Goal: Information Seeking & Learning: Learn about a topic

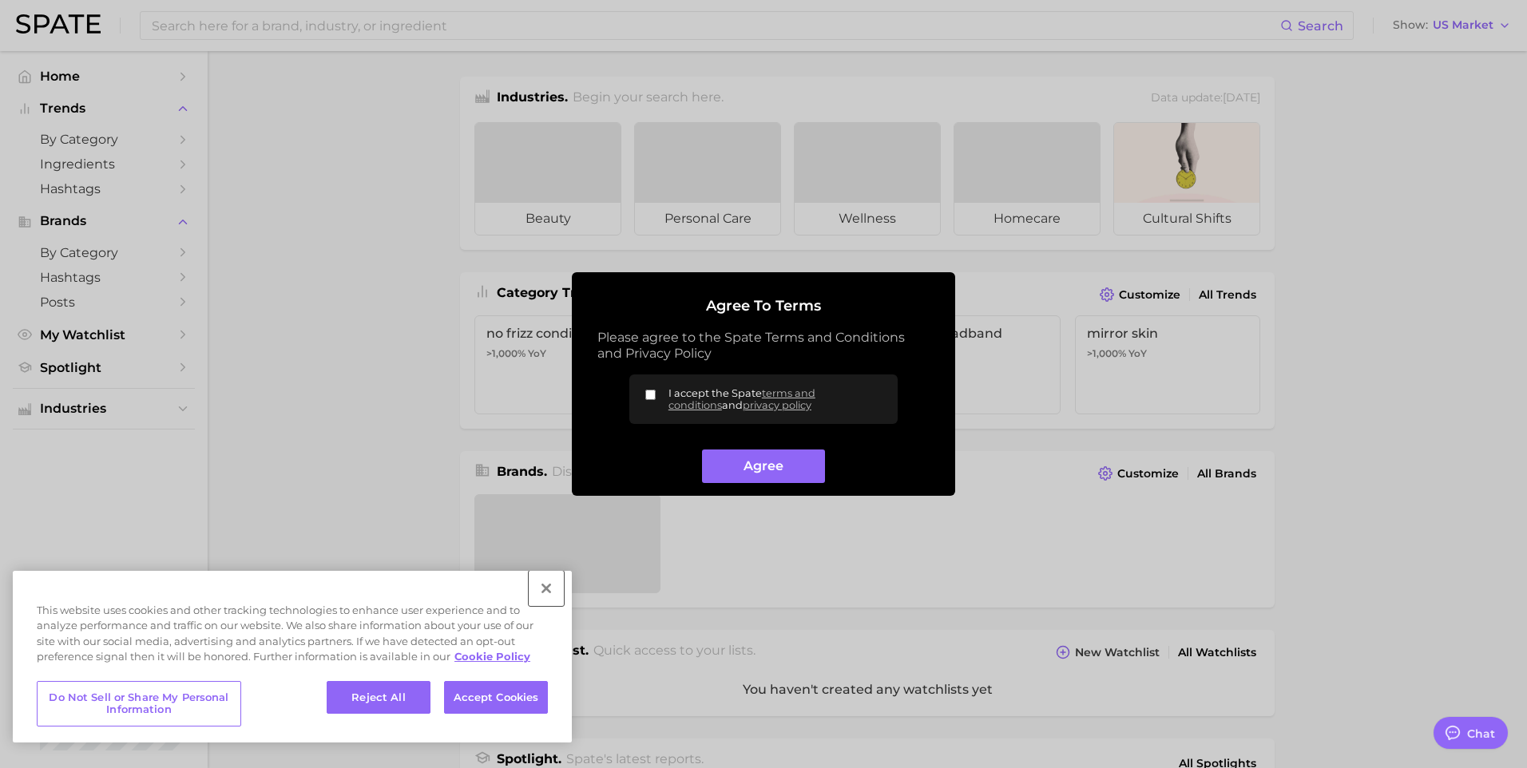
click at [550, 586] on button "Close" at bounding box center [546, 588] width 35 height 35
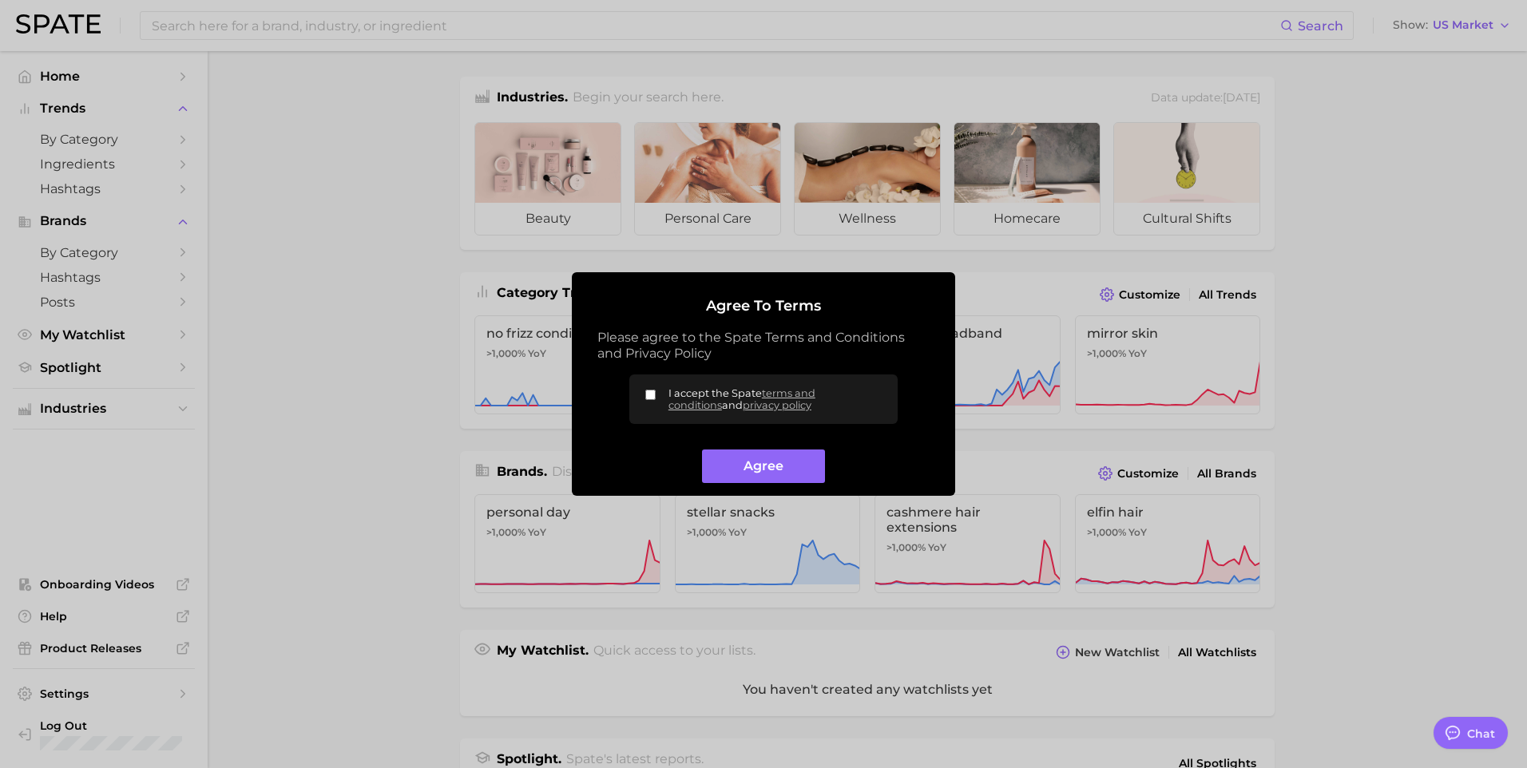
click at [640, 396] on label "I accept the Spate terms and conditions and privacy policy" at bounding box center [763, 399] width 268 height 50
click at [645, 396] on input "I accept the Spate terms and conditions and privacy policy" at bounding box center [650, 395] width 10 height 10
checkbox input "true"
click at [743, 462] on button "Agree" at bounding box center [763, 467] width 122 height 34
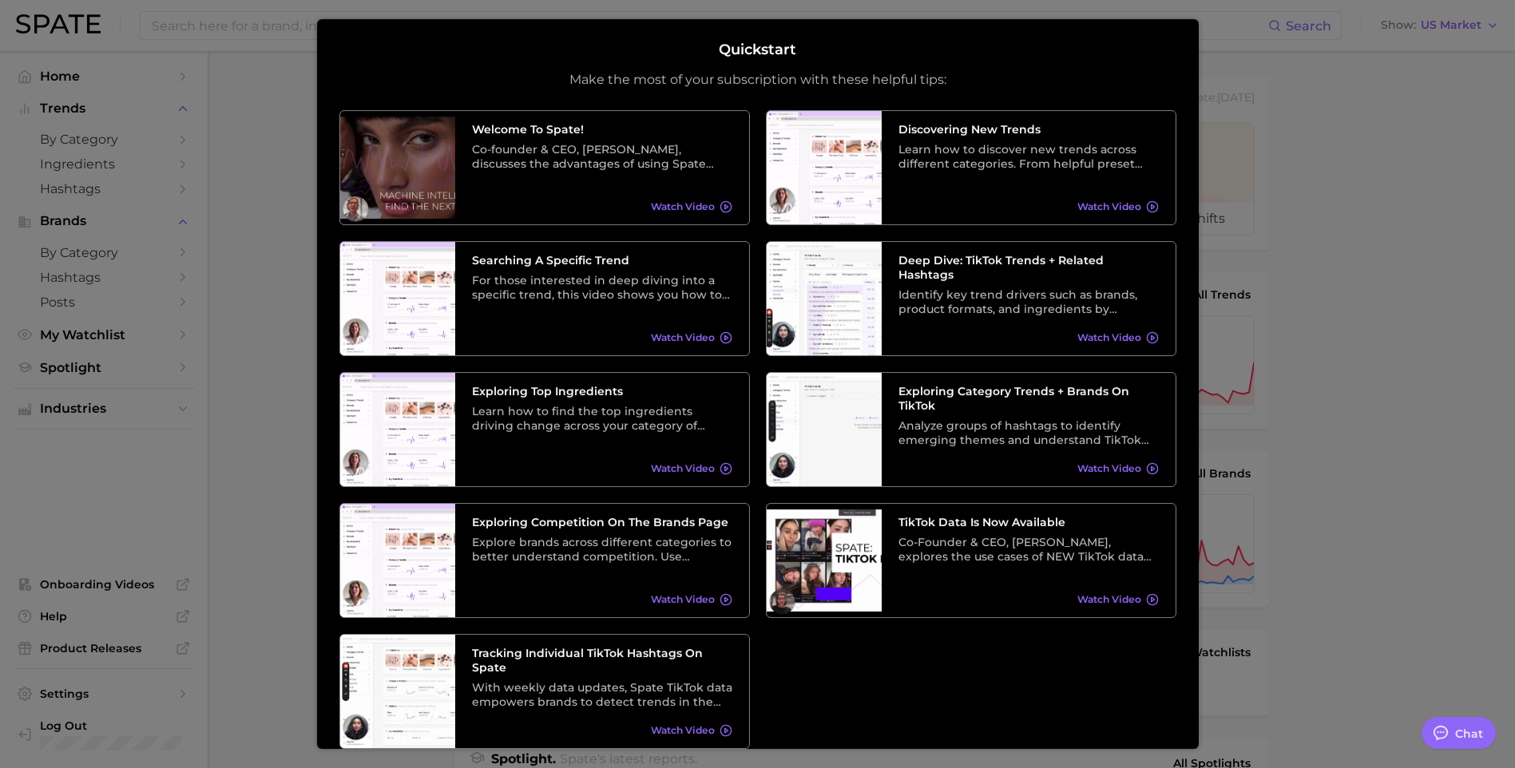
click at [1355, 168] on div at bounding box center [757, 636] width 1515 height 1273
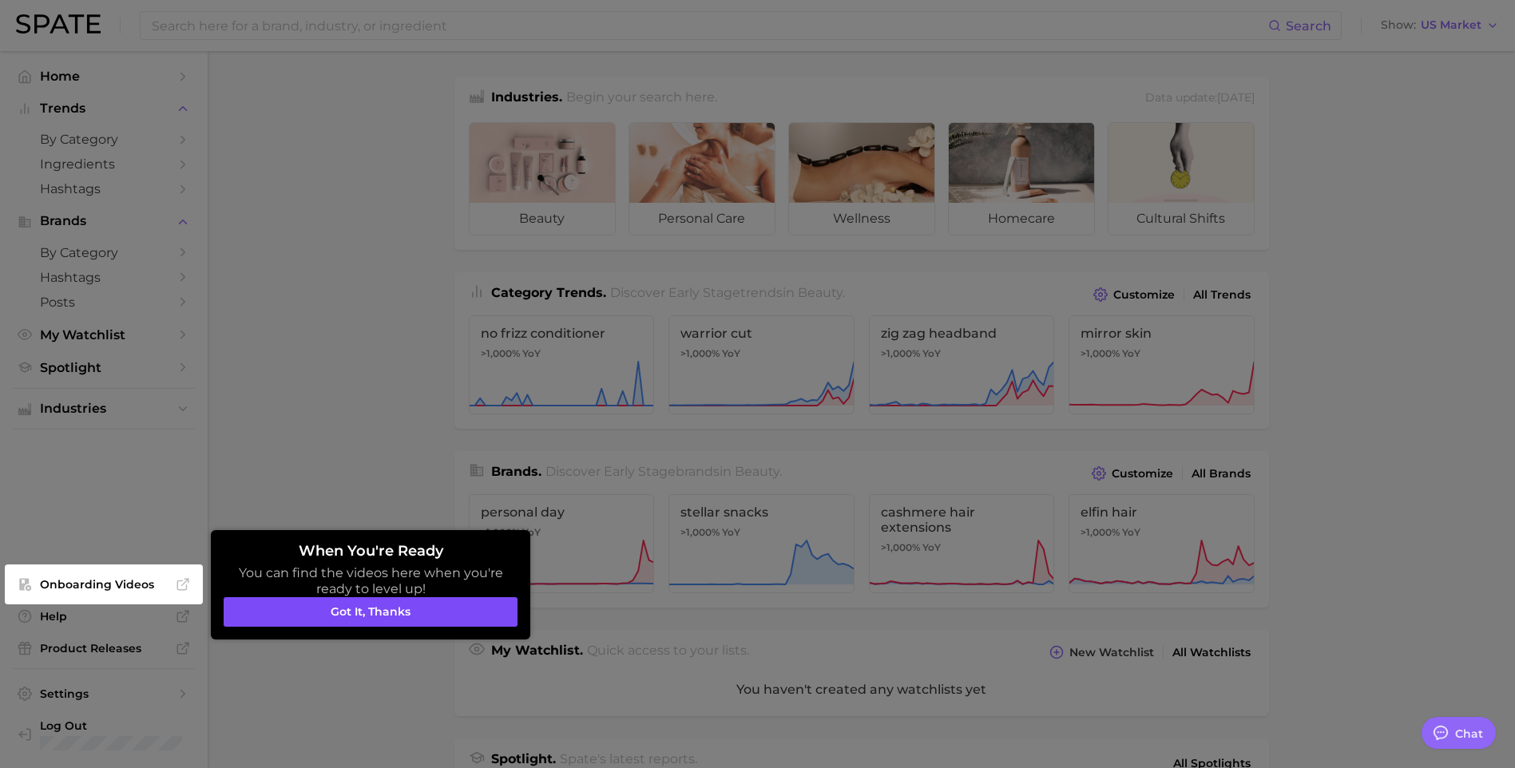
click at [343, 607] on button "Got it, thanks" at bounding box center [371, 612] width 294 height 30
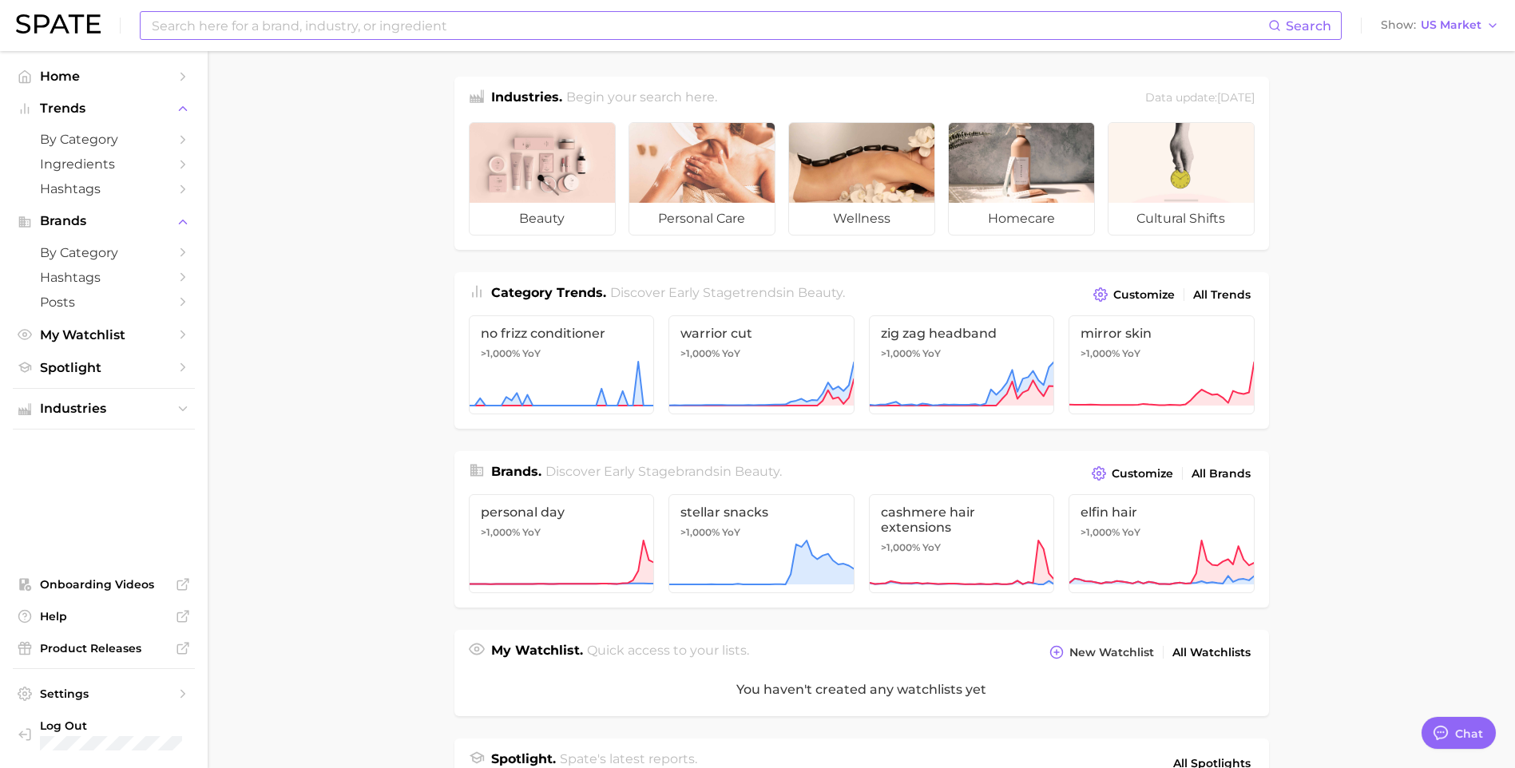
click at [230, 30] on input at bounding box center [709, 25] width 1118 height 27
type input "l"
type input "s"
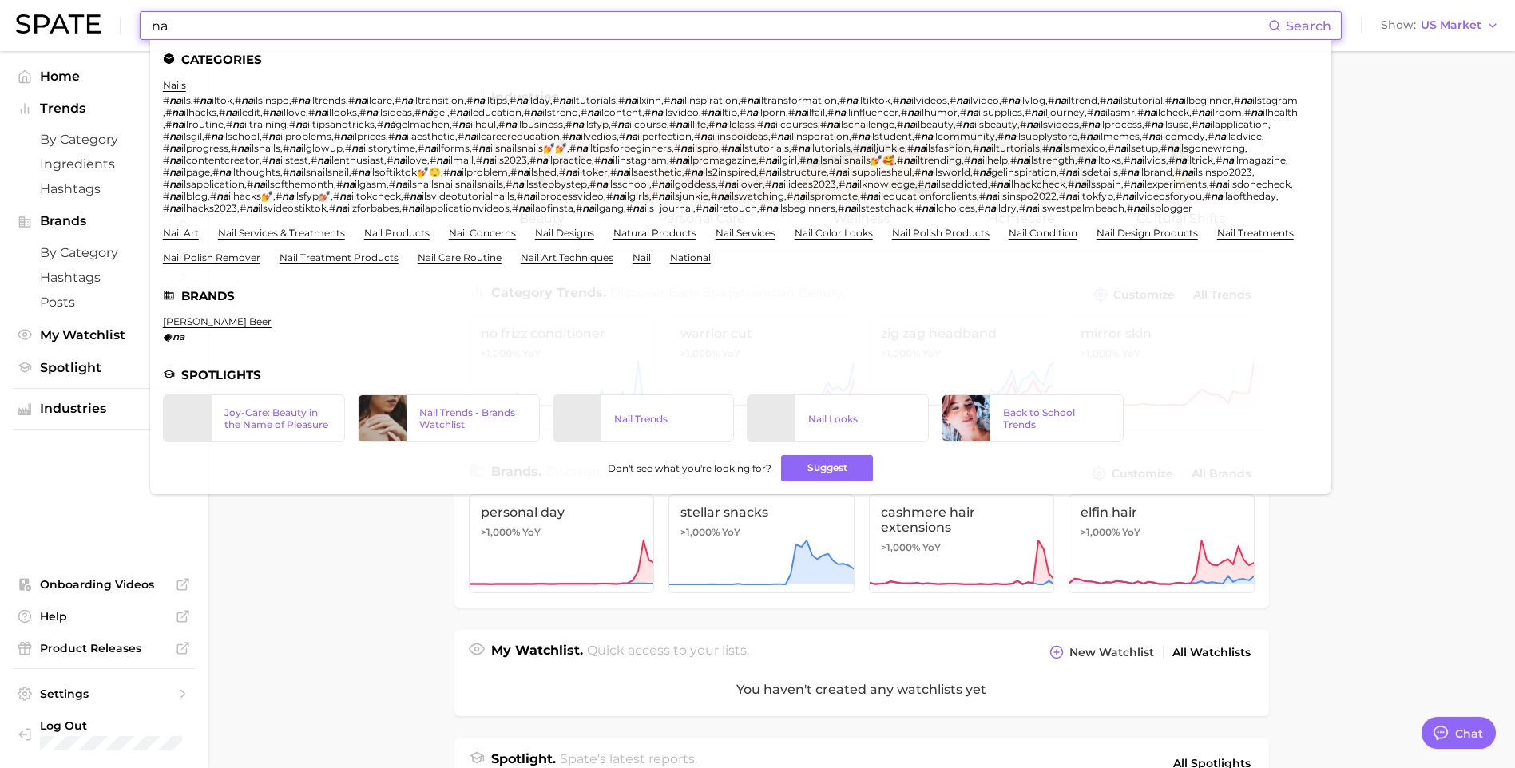
type input "n"
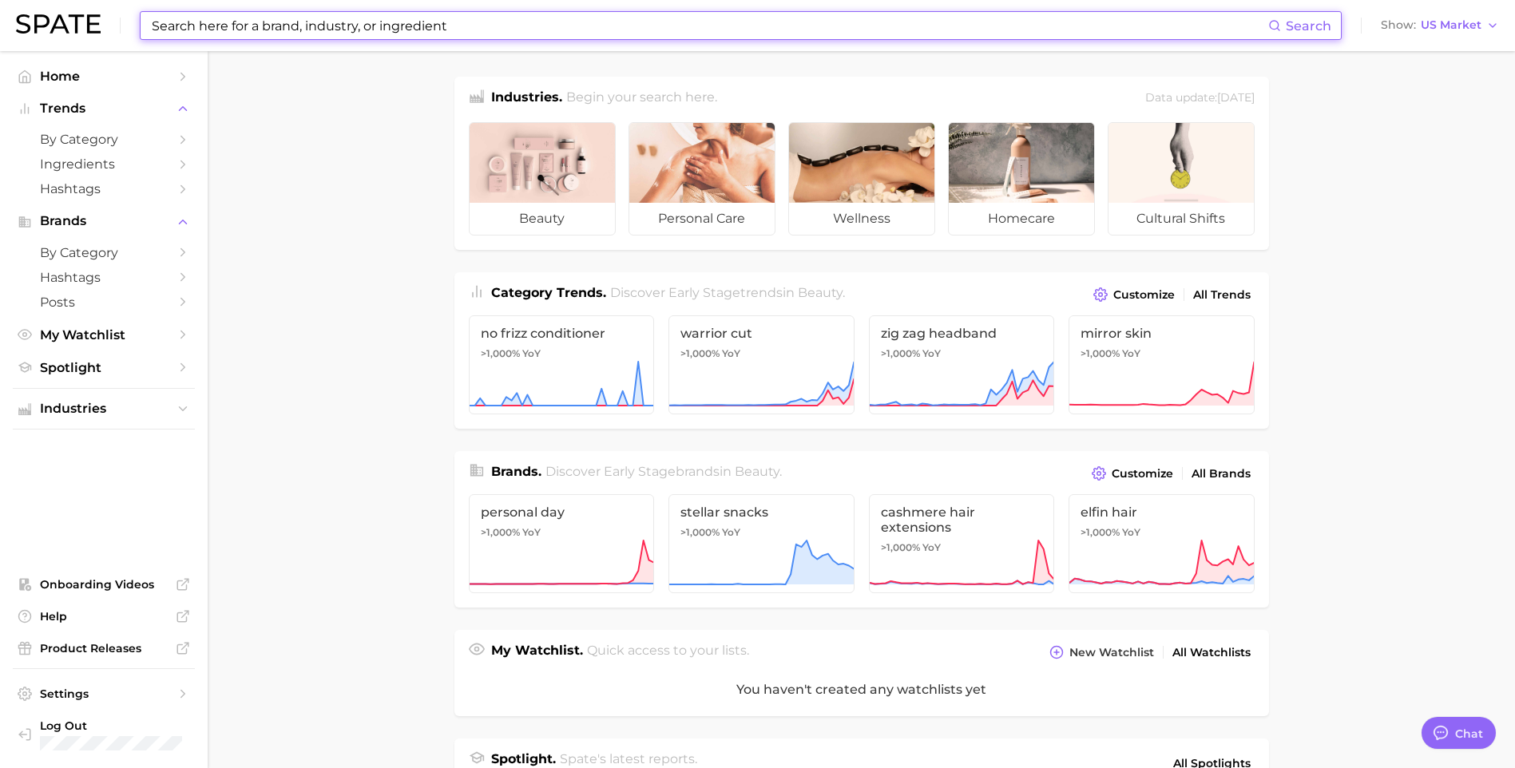
click at [339, 432] on main "Industries. Begin your search here. Data update: July 27th, 2025 beauty persona…" at bounding box center [861, 662] width 1307 height 1222
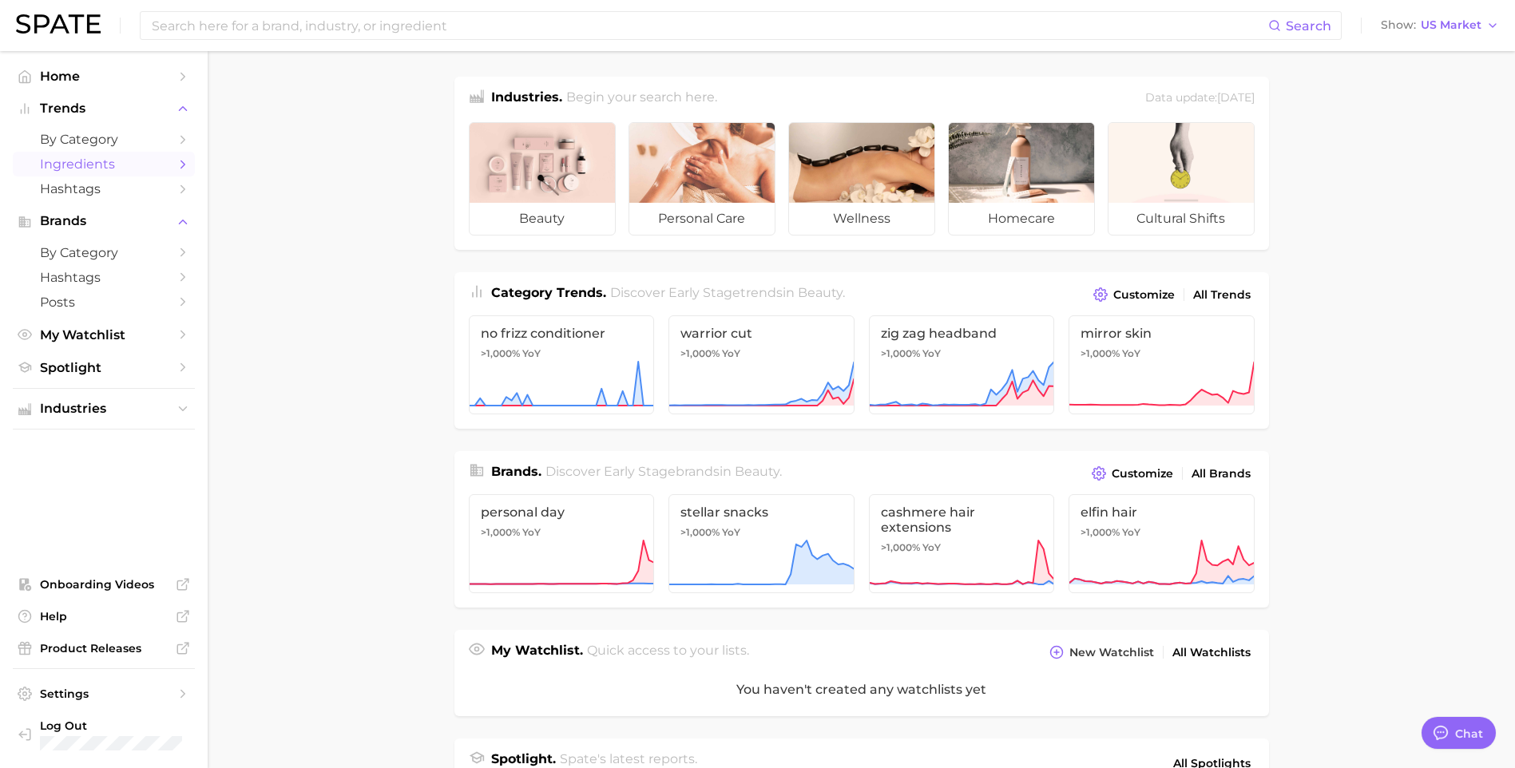
click at [98, 165] on span "Ingredients" at bounding box center [104, 163] width 128 height 15
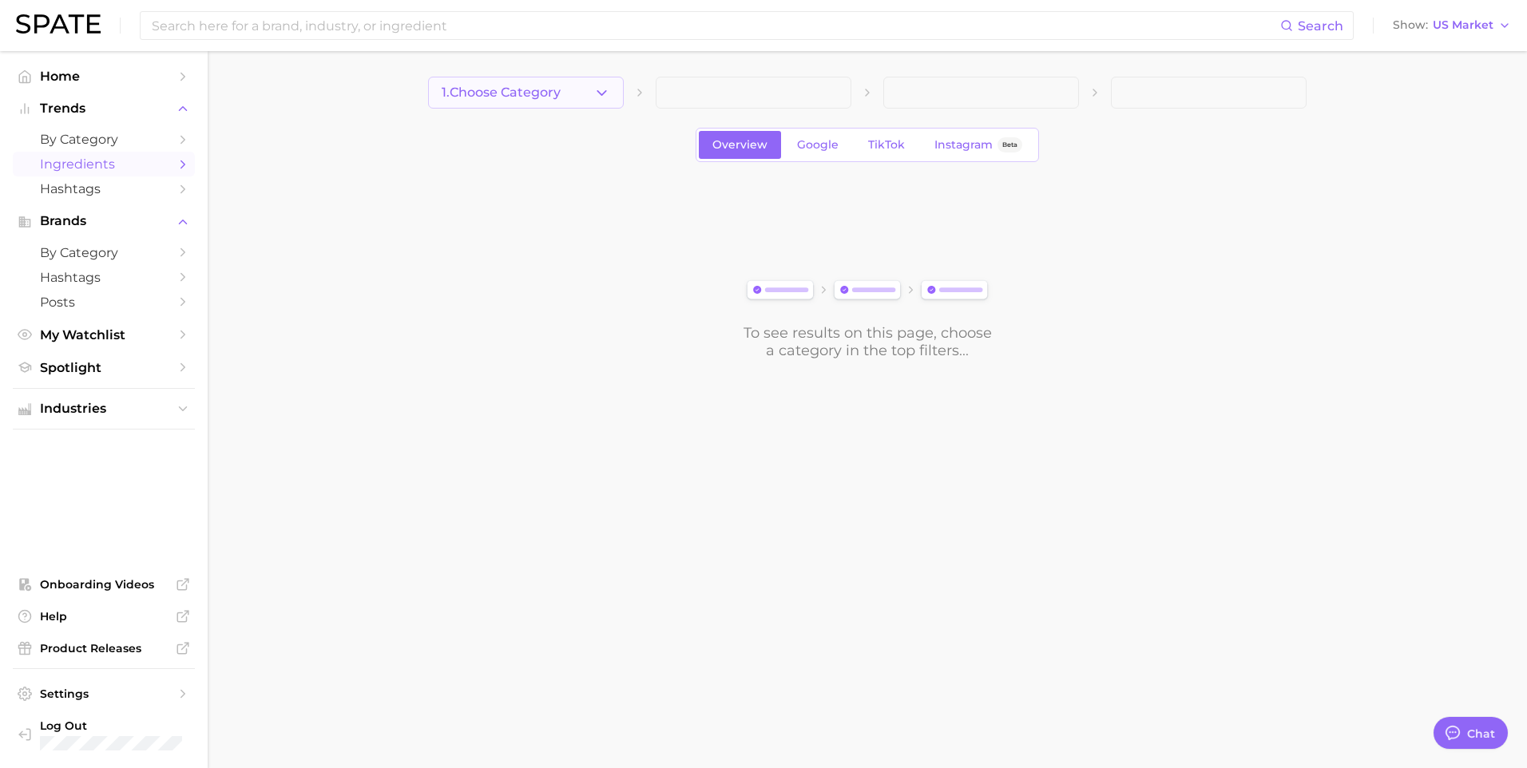
click at [596, 89] on icon "button" at bounding box center [601, 93] width 17 height 17
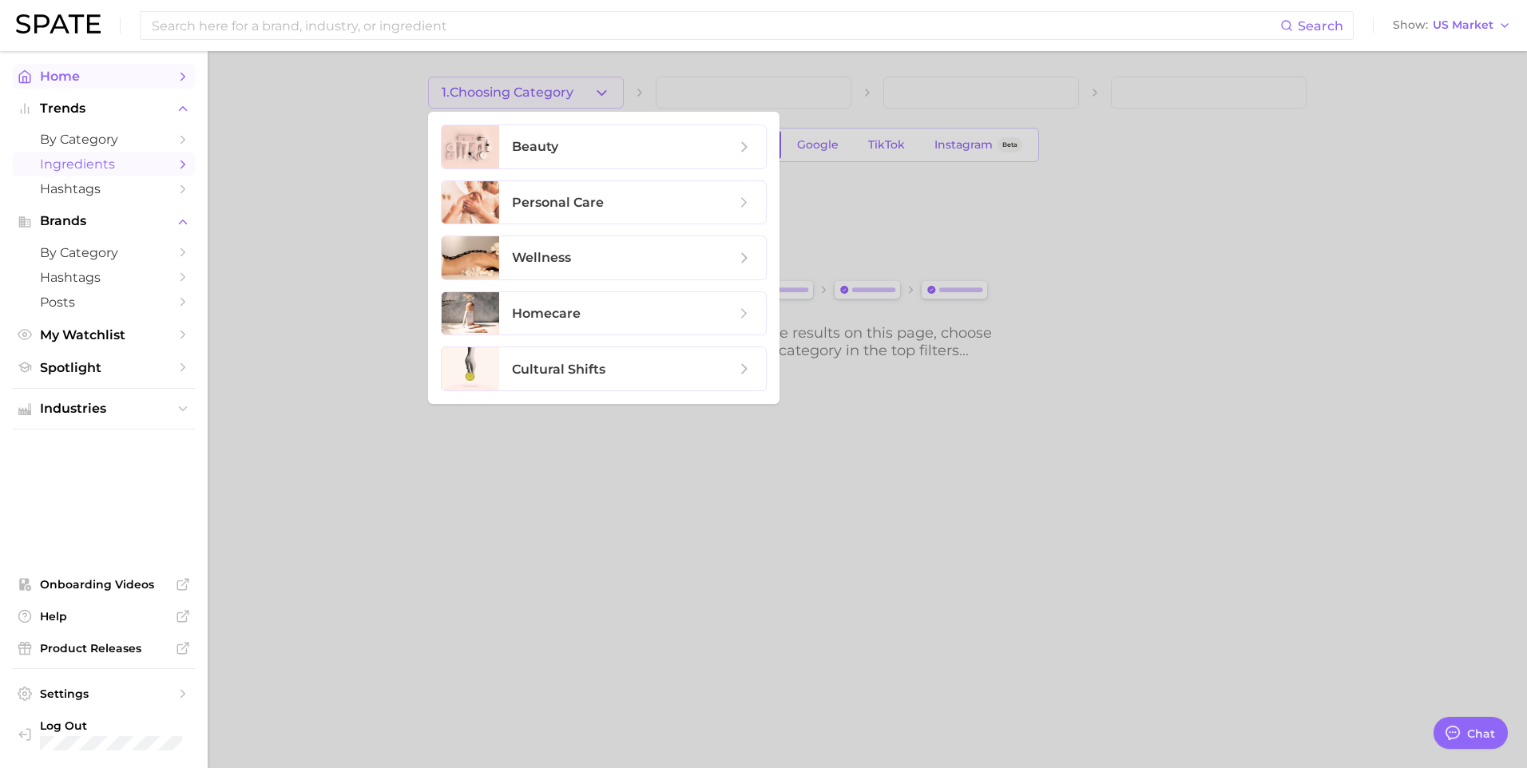
click at [61, 70] on span "Home" at bounding box center [104, 76] width 128 height 15
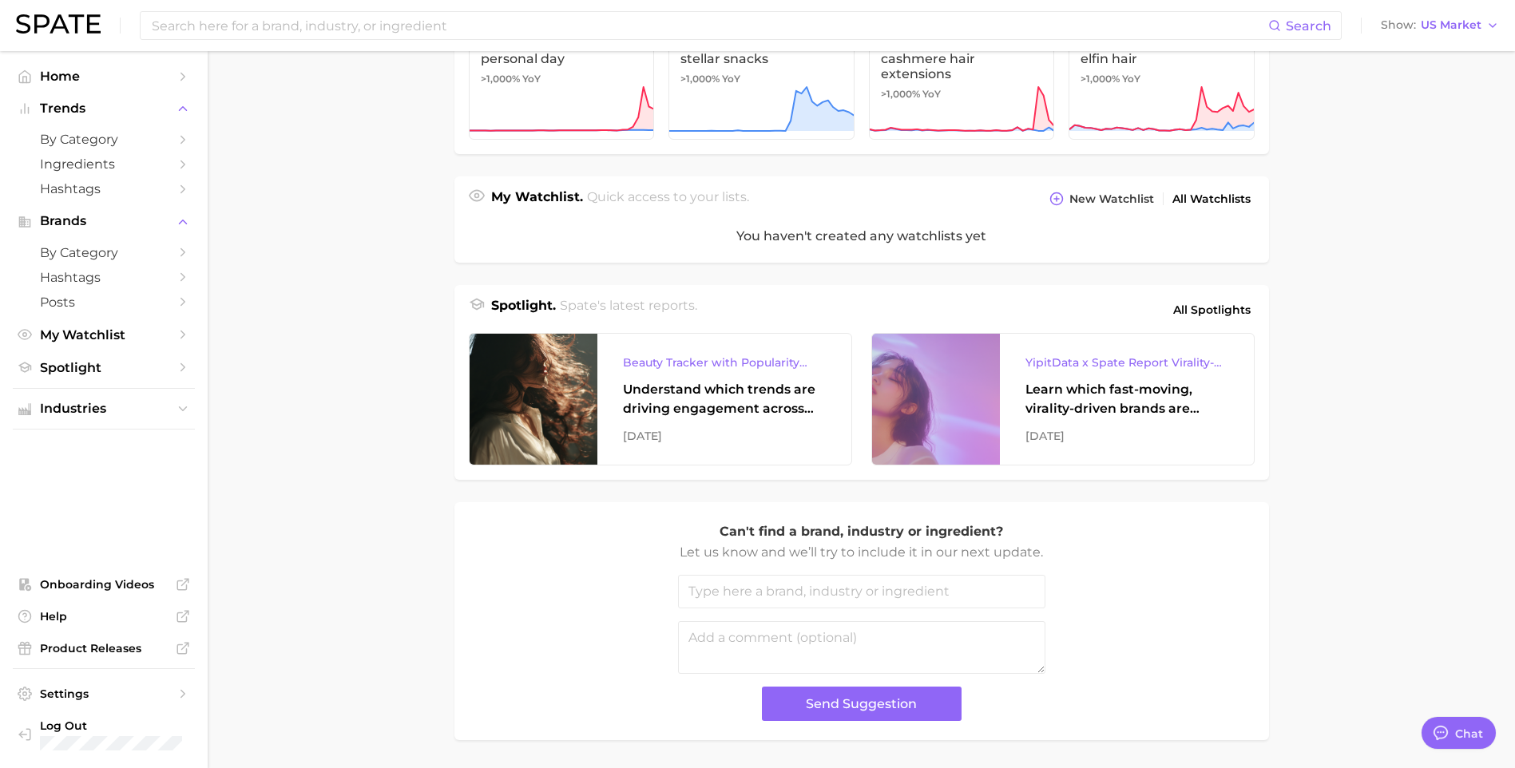
scroll to position [426, 0]
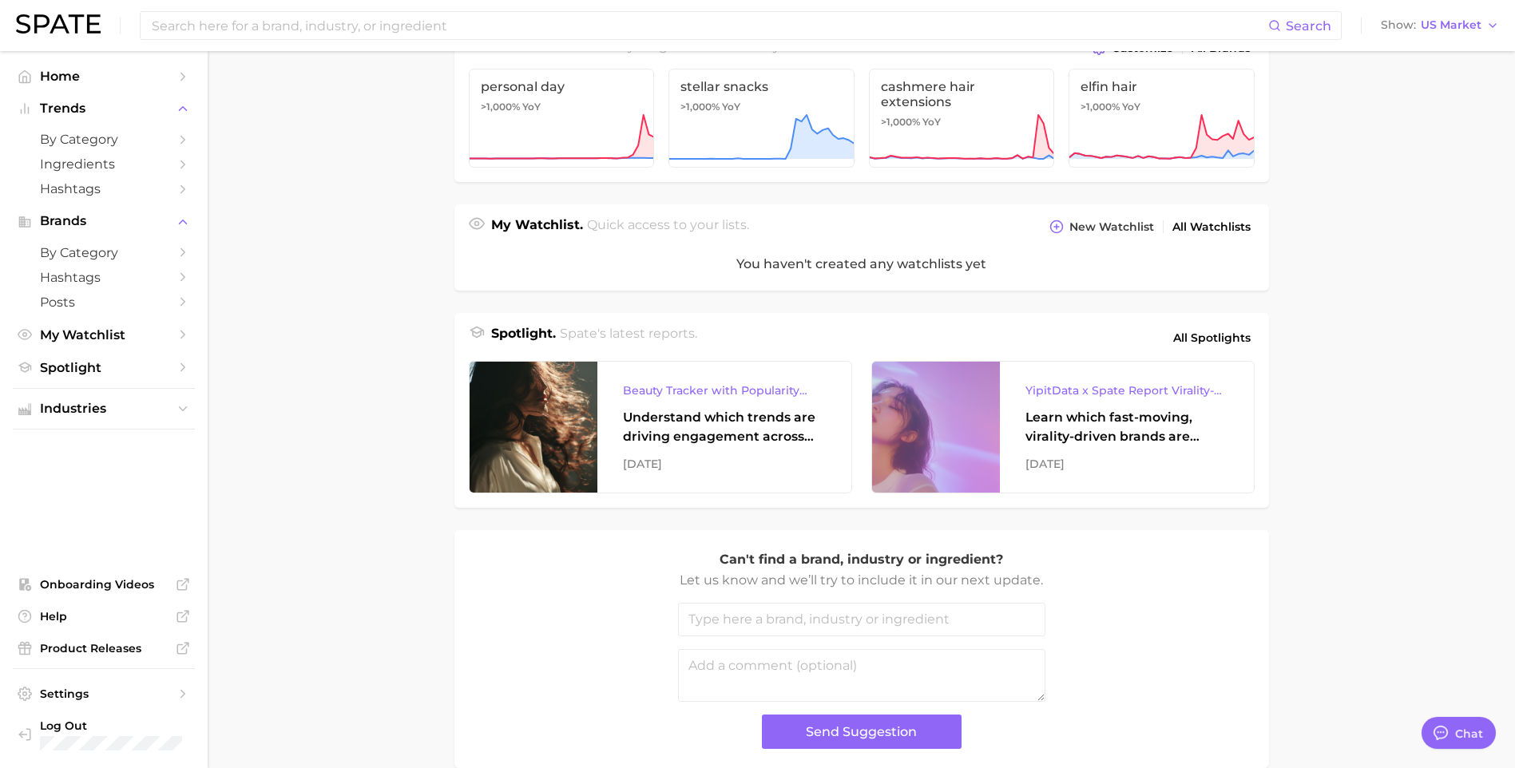
click at [1216, 356] on div "Spotlight. Spate's latest reports. All Spotlights Beauty Tracker with Popularit…" at bounding box center [862, 408] width 786 height 169
click at [1217, 346] on span "All Spotlights" at bounding box center [1211, 337] width 77 height 19
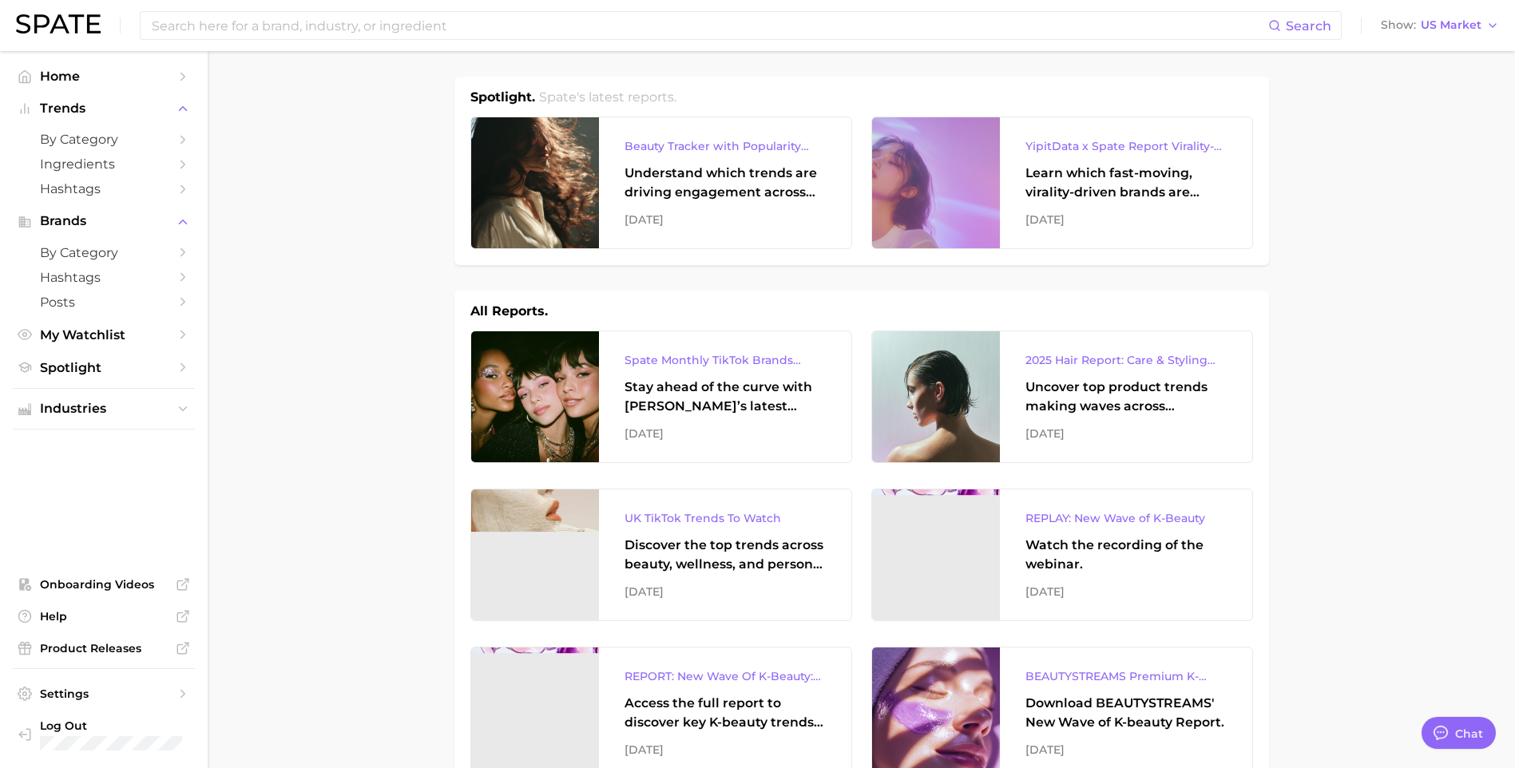
scroll to position [894, 0]
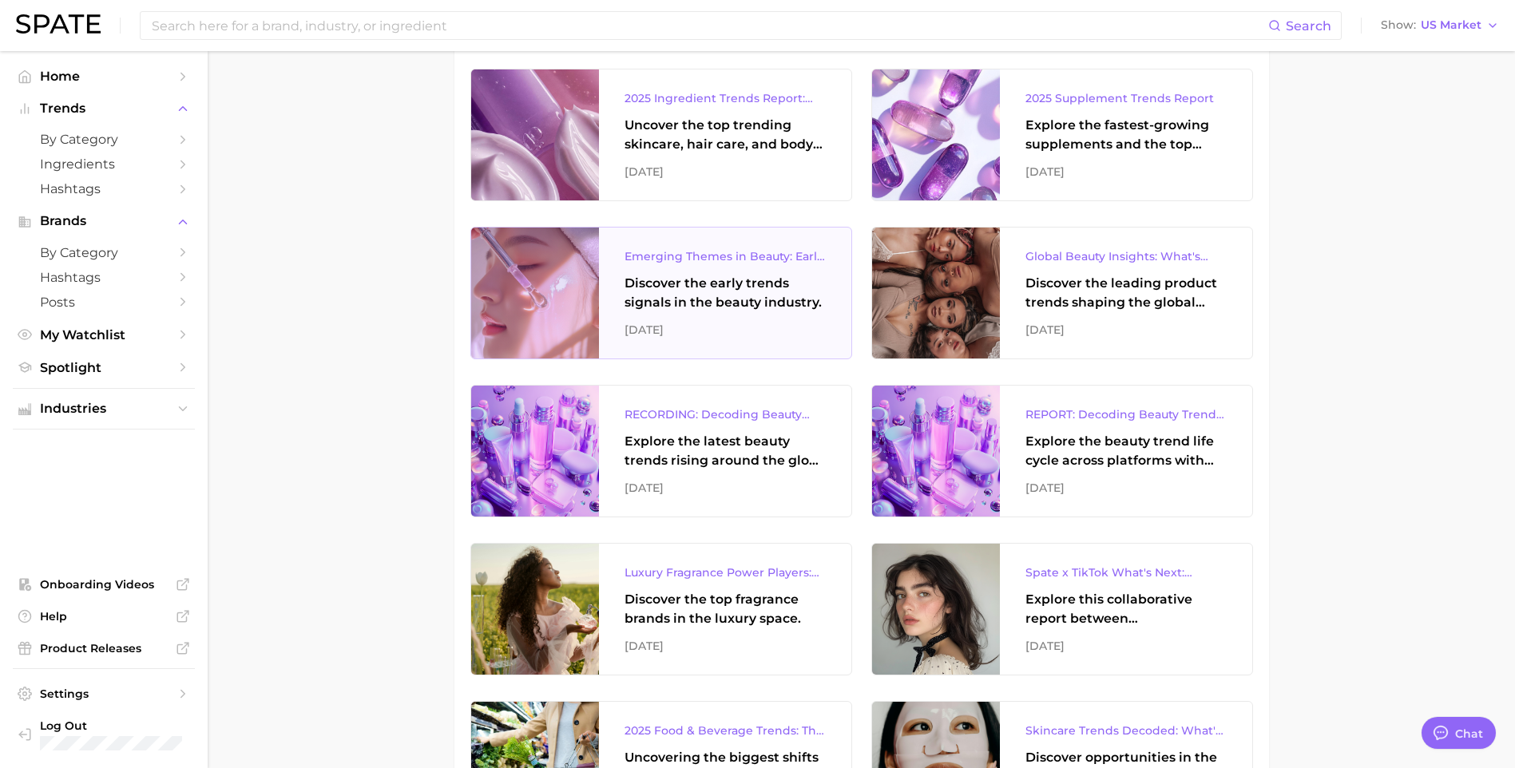
drag, startPoint x: 393, startPoint y: 402, endPoint x: 550, endPoint y: 347, distance: 166.7
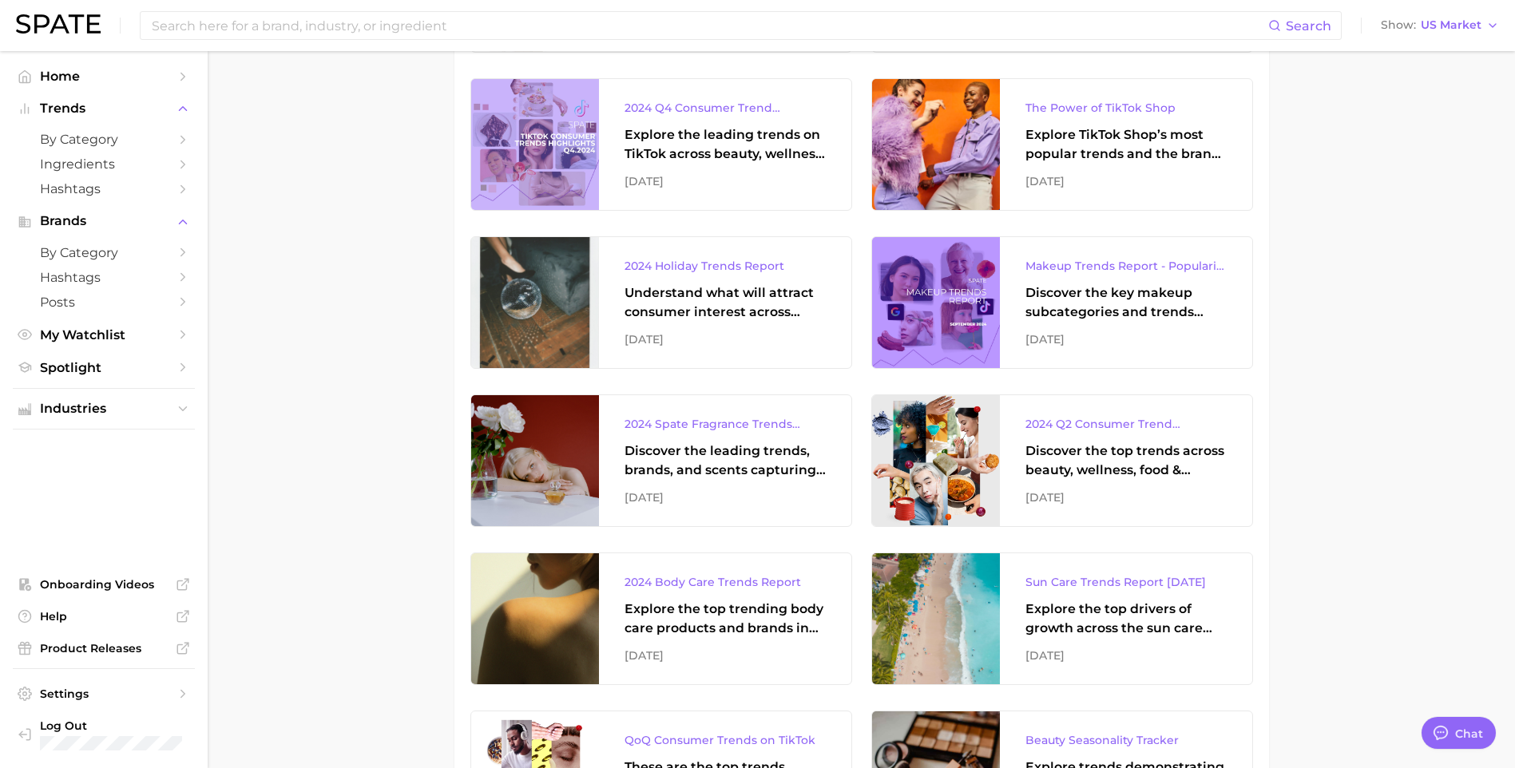
scroll to position [2002, 0]
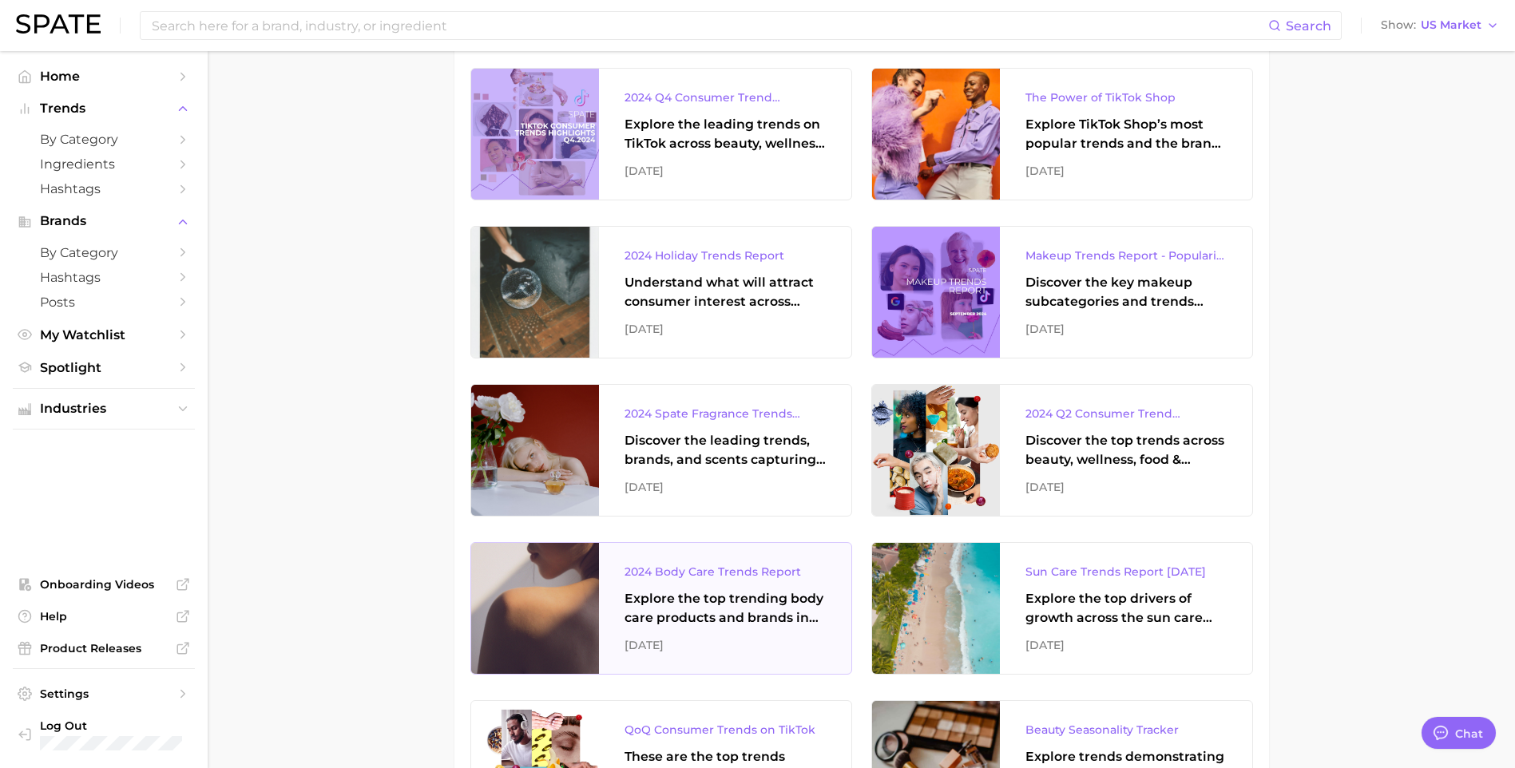
click at [765, 648] on div "July 2024" at bounding box center [724, 645] width 201 height 19
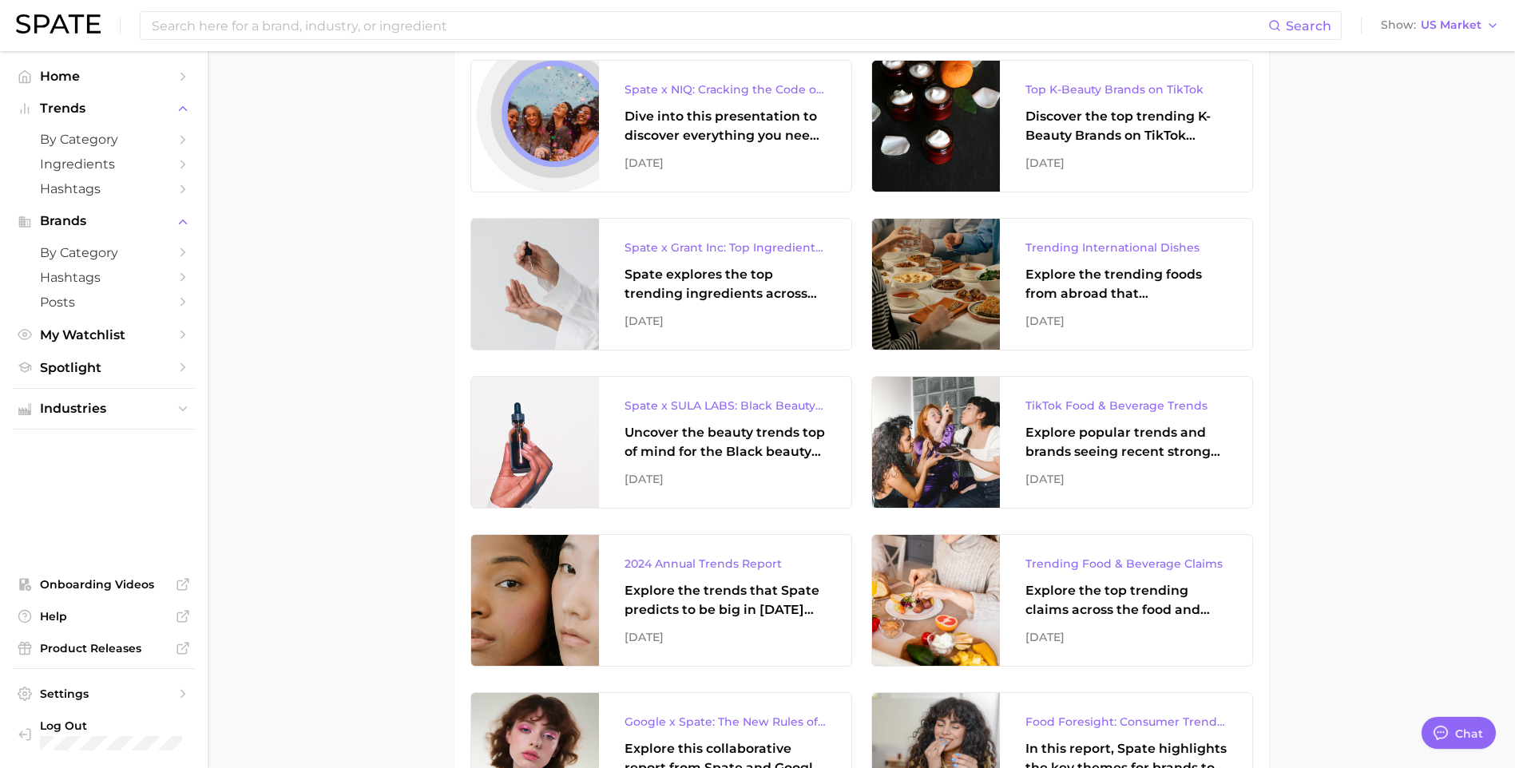
scroll to position [2880, 0]
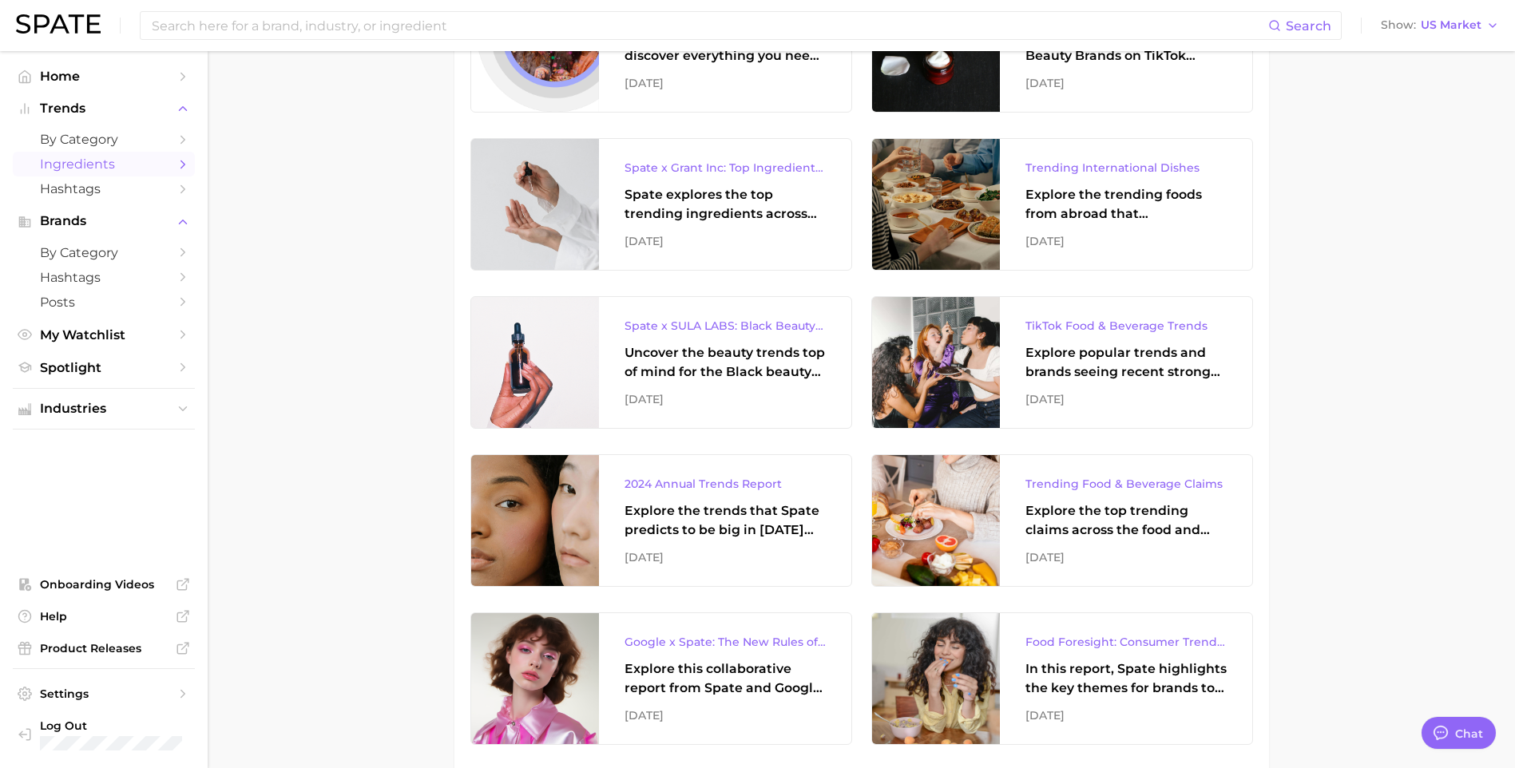
click at [152, 158] on span "Ingredients" at bounding box center [104, 163] width 128 height 15
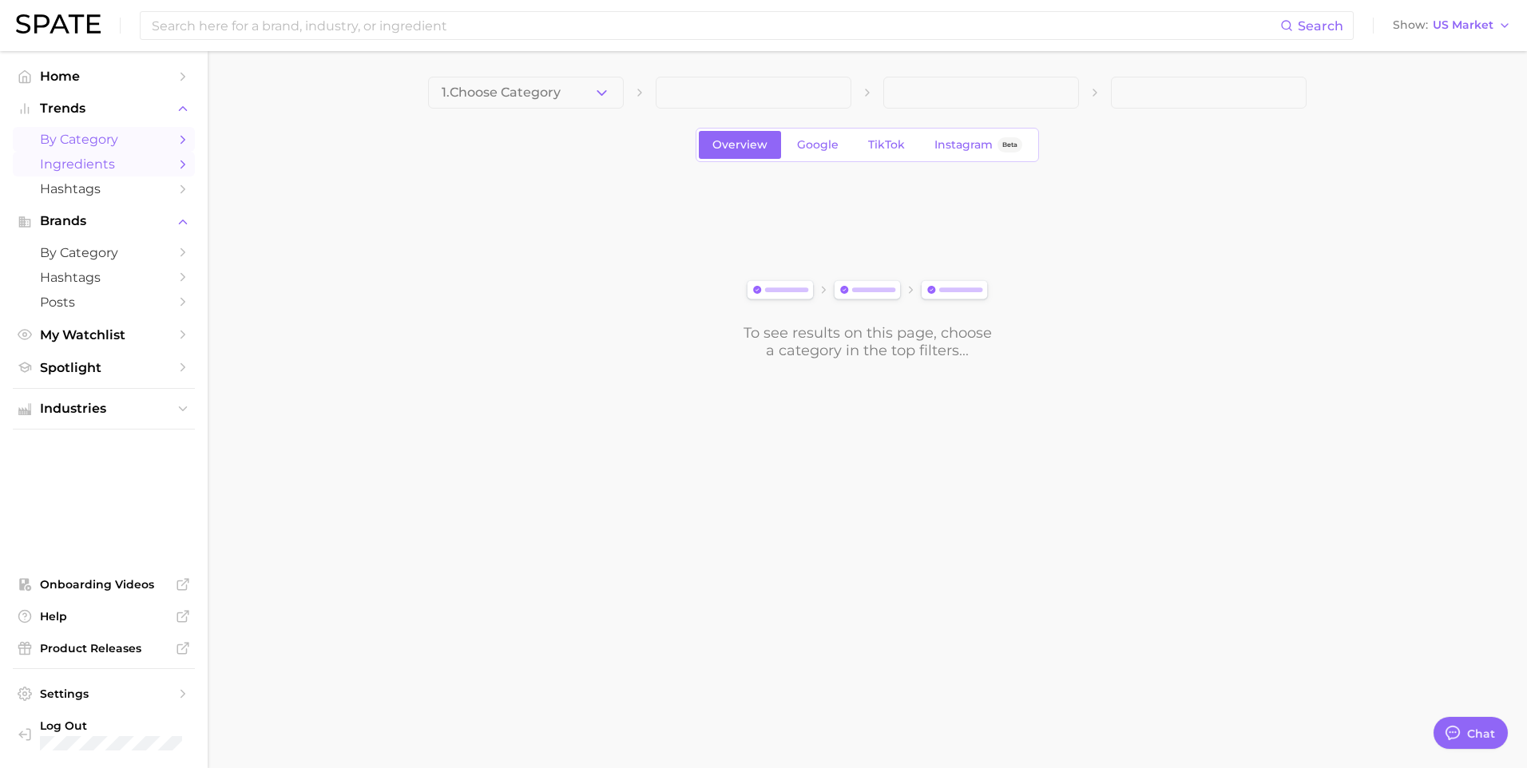
click at [86, 138] on span "by Category" at bounding box center [104, 139] width 128 height 15
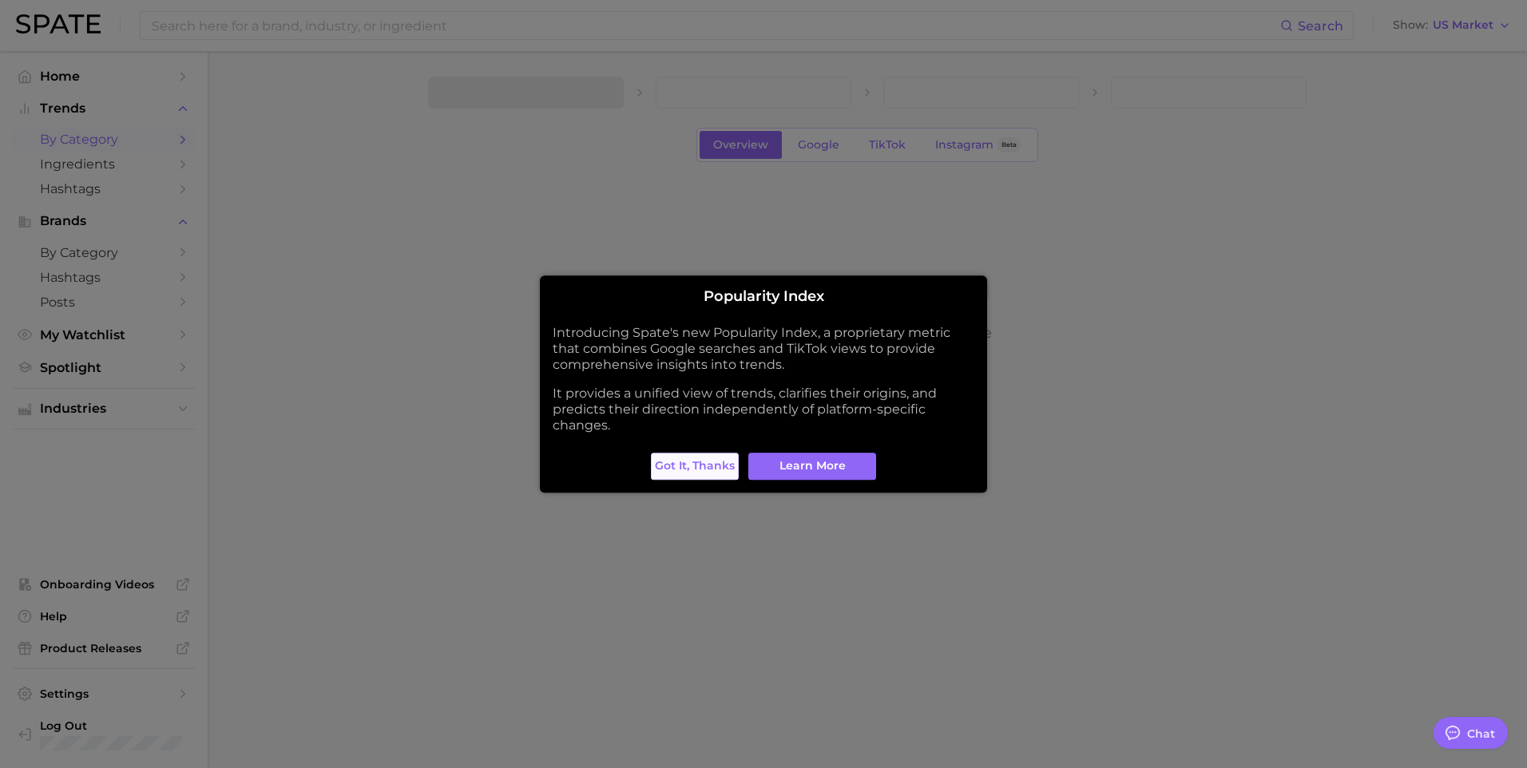
click at [708, 474] on button "Got it, thanks" at bounding box center [695, 466] width 88 height 27
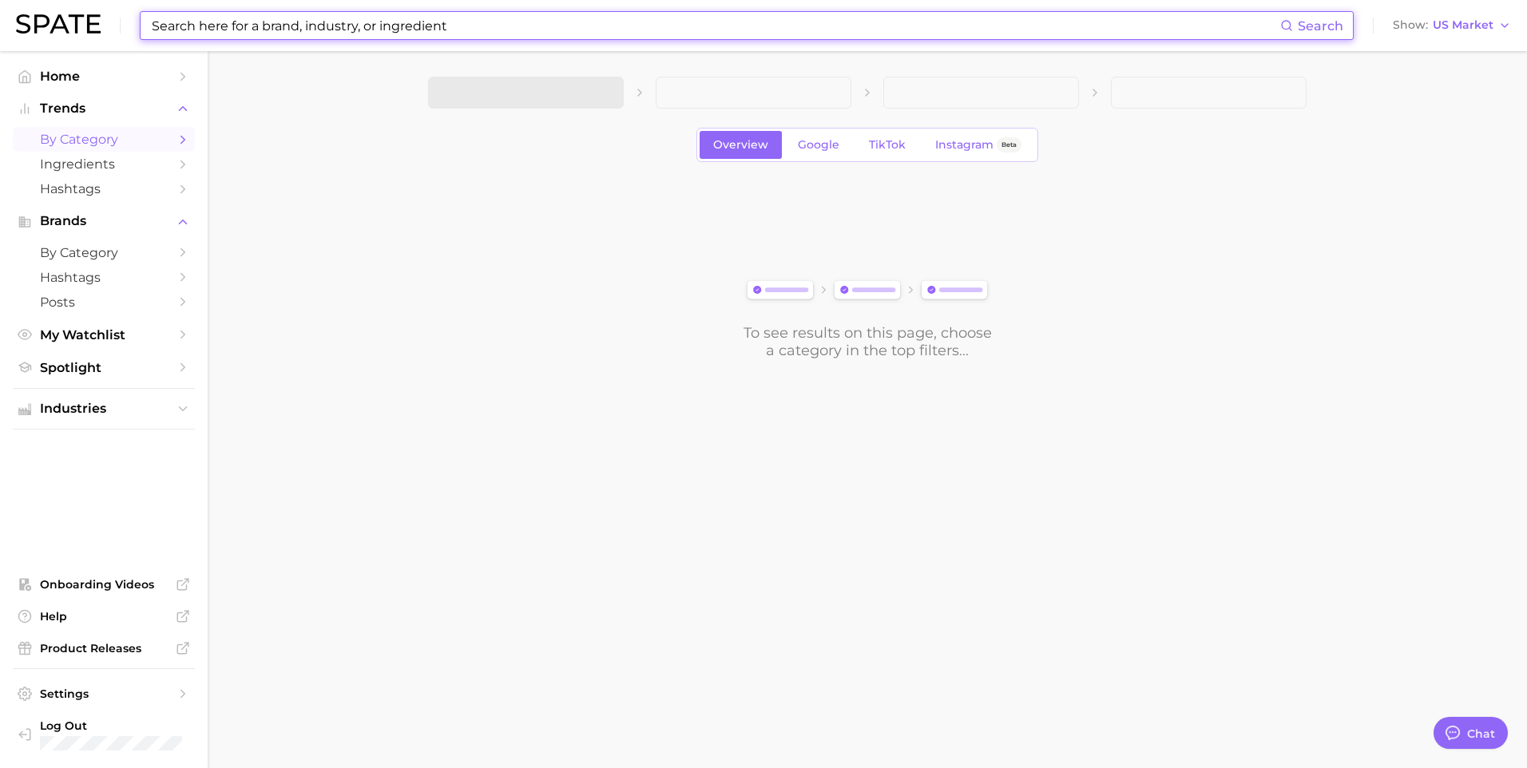
click at [352, 16] on input at bounding box center [715, 25] width 1130 height 27
click at [352, 21] on input at bounding box center [715, 25] width 1130 height 27
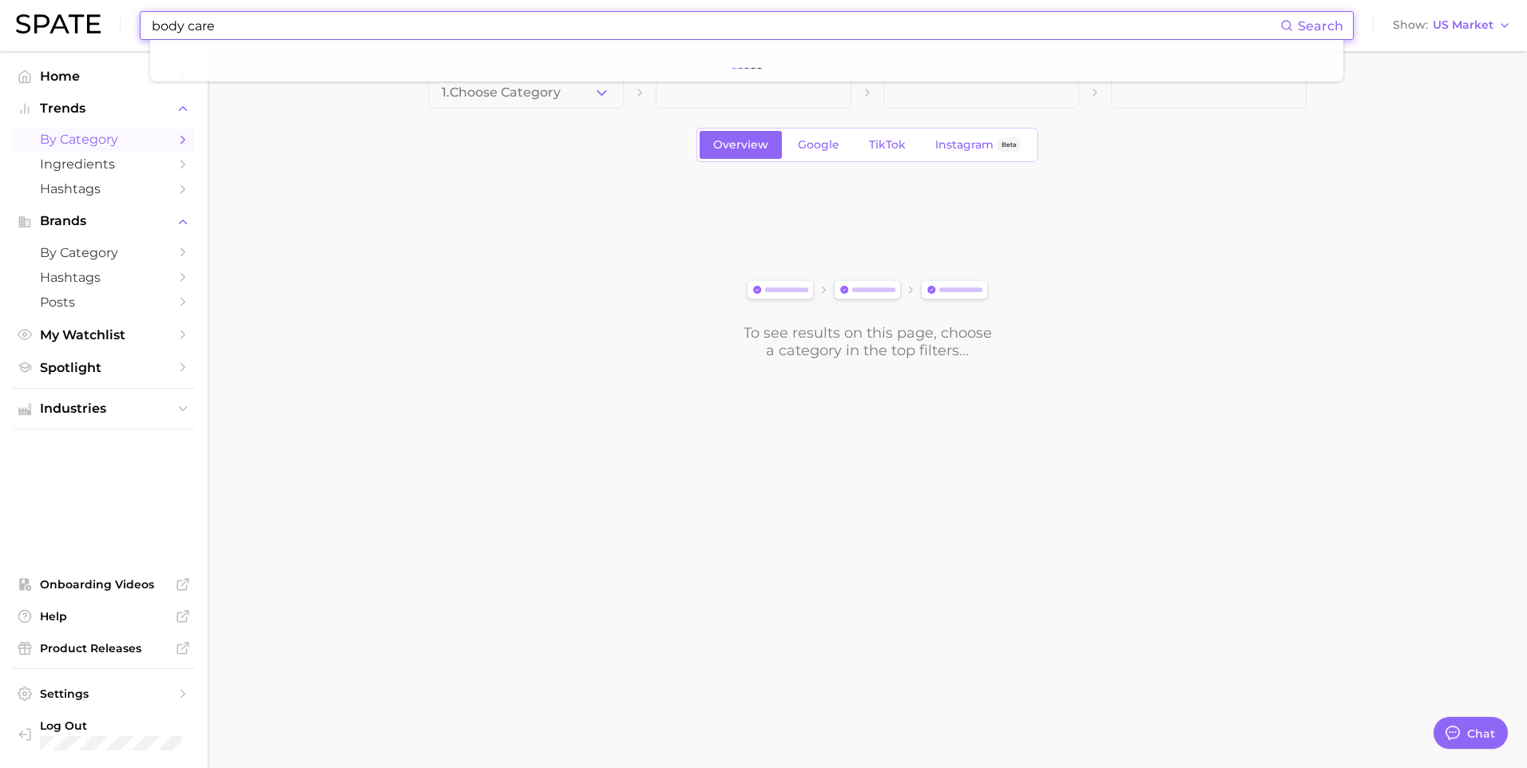
type input "body care"
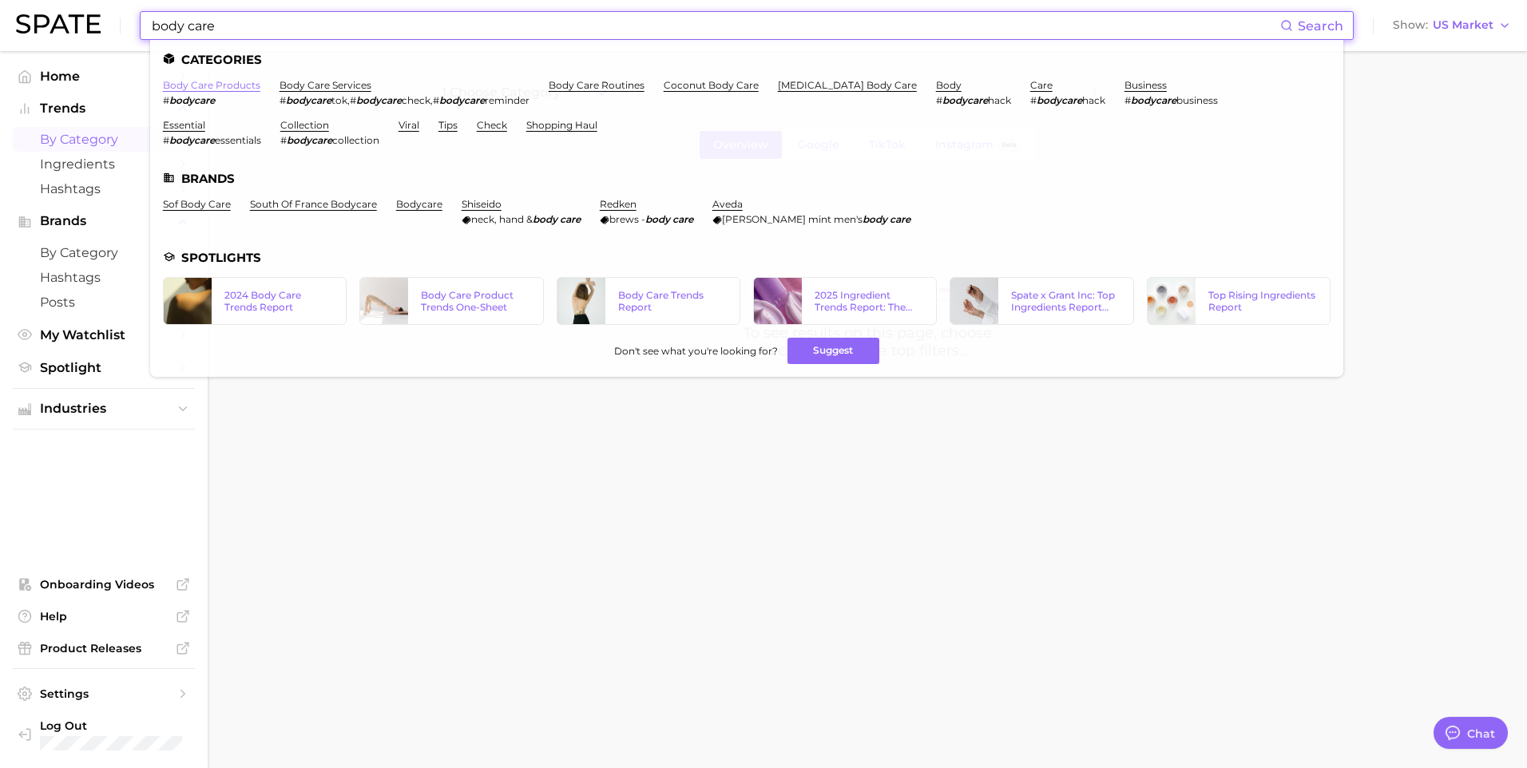
click at [208, 84] on link "body care products" at bounding box center [211, 85] width 97 height 12
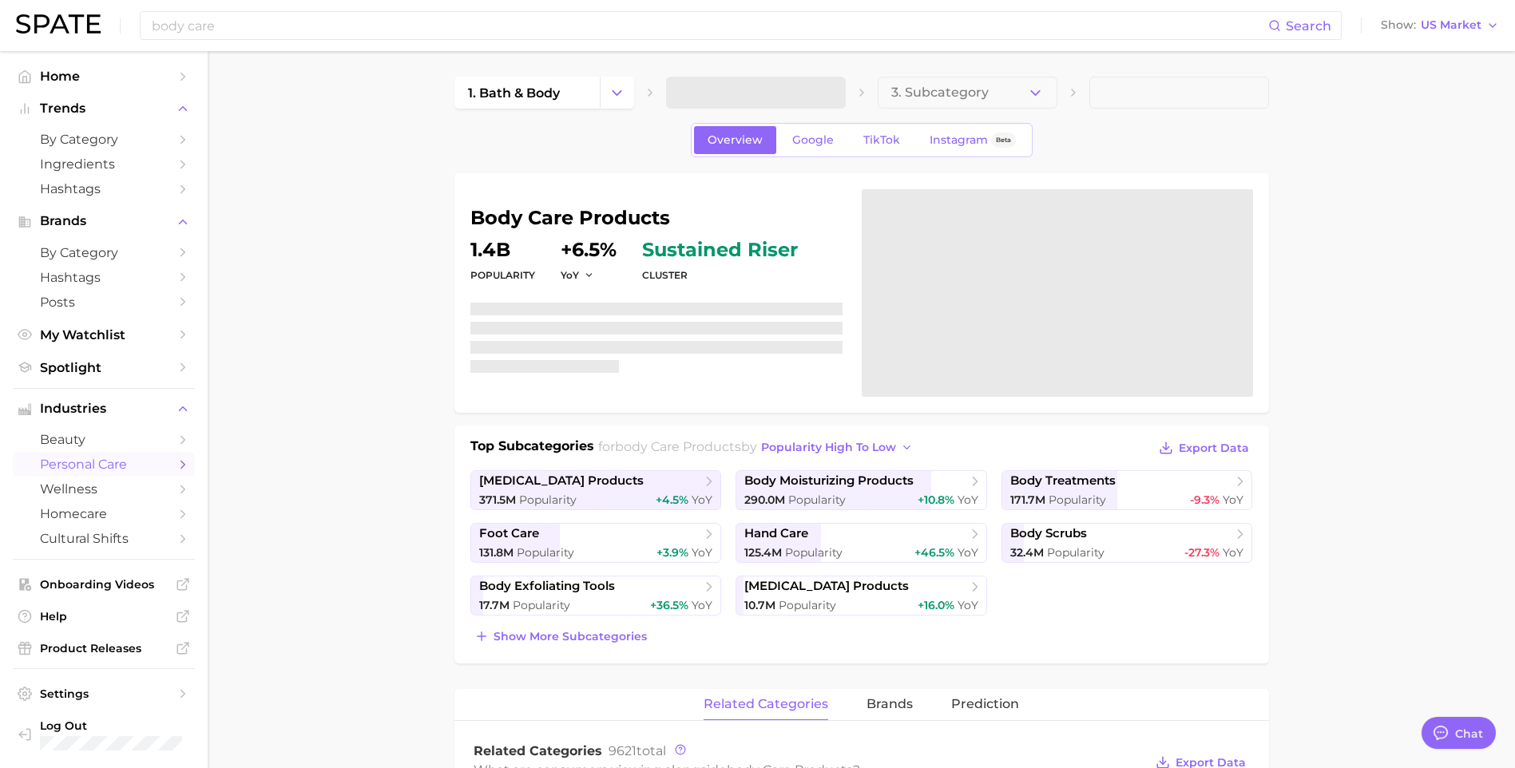
type textarea "x"
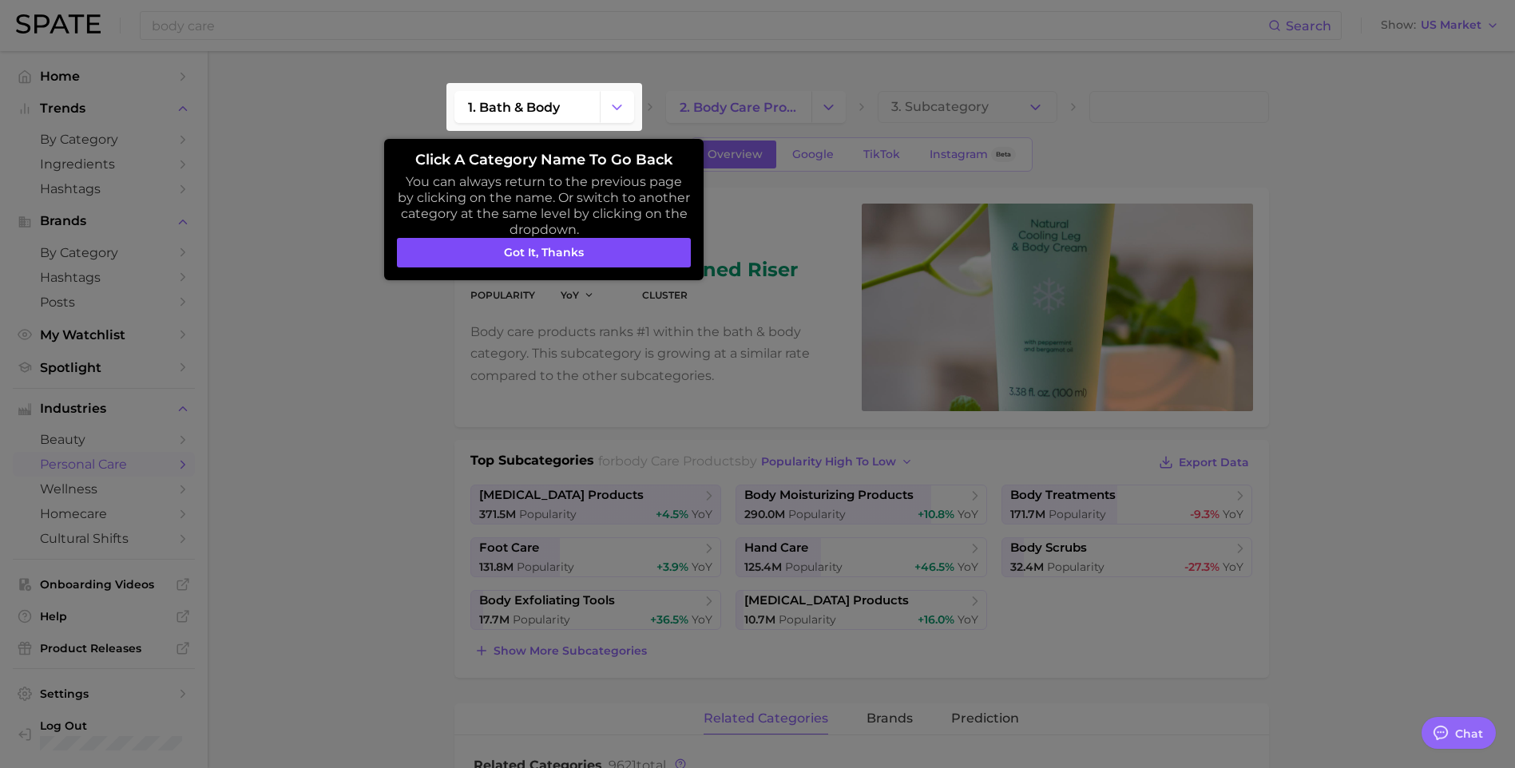
click at [564, 251] on button "Got it, thanks" at bounding box center [544, 253] width 294 height 30
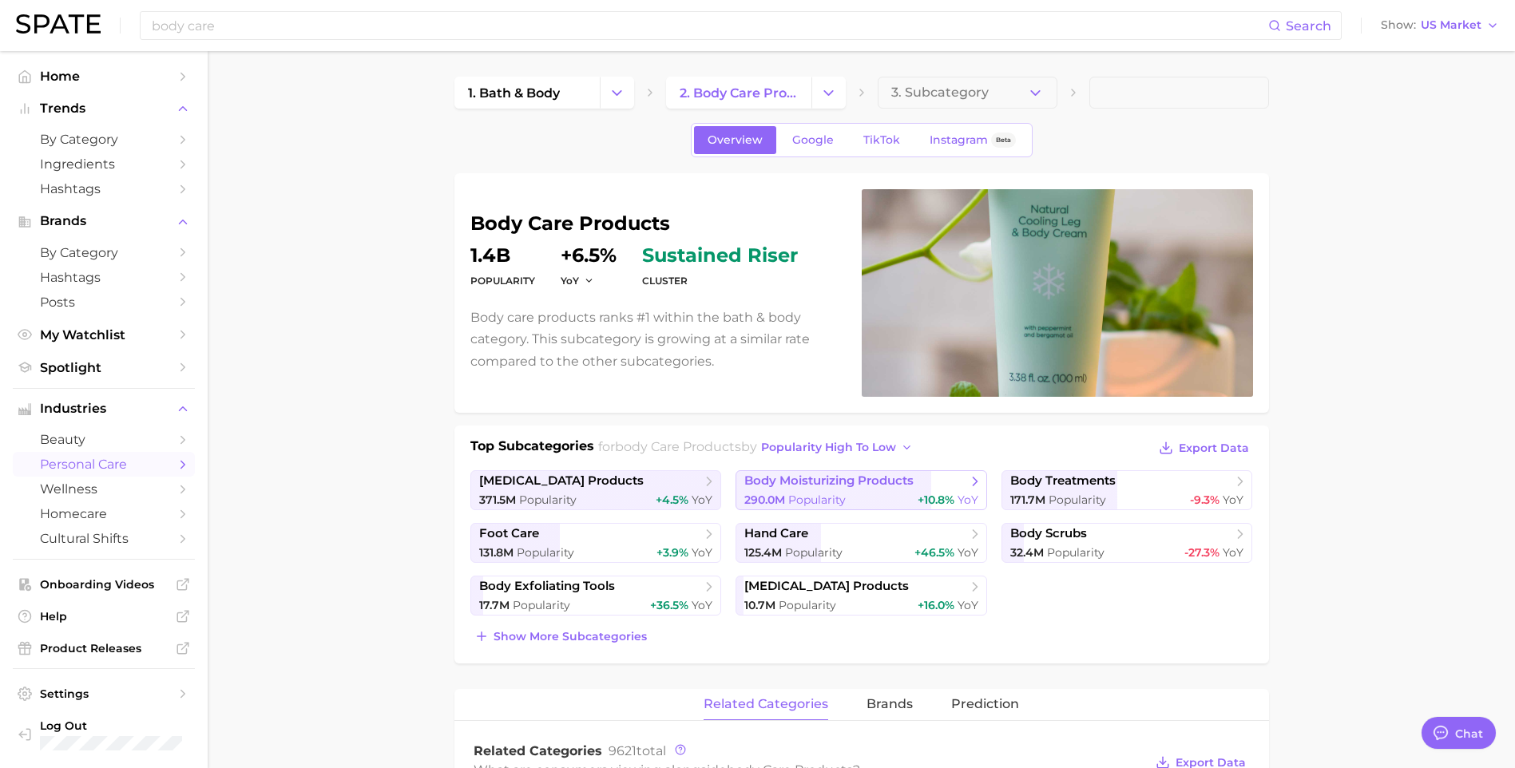
click at [887, 489] on span "body moisturizing products" at bounding box center [828, 480] width 169 height 15
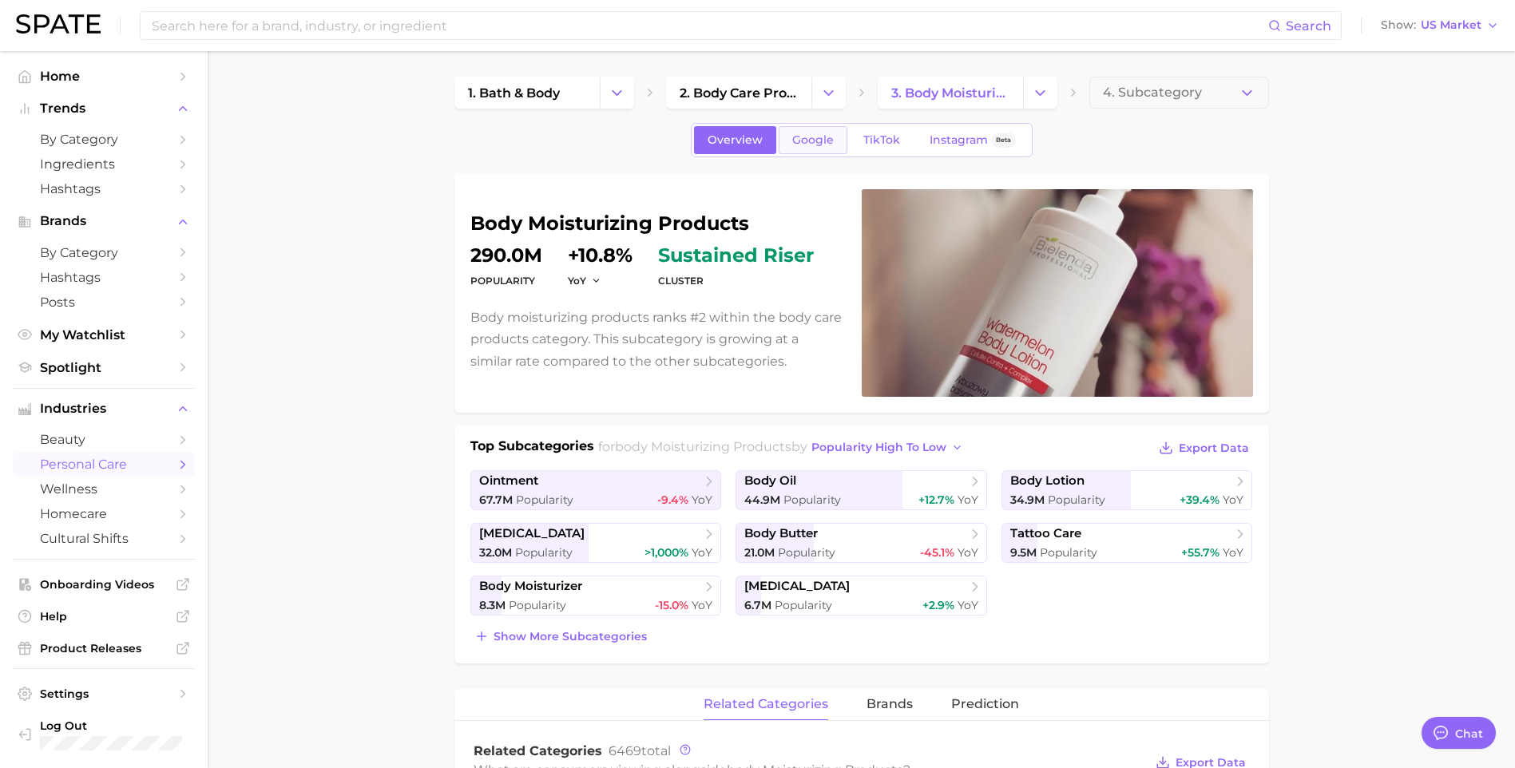
click at [813, 152] on link "Google" at bounding box center [812, 140] width 69 height 28
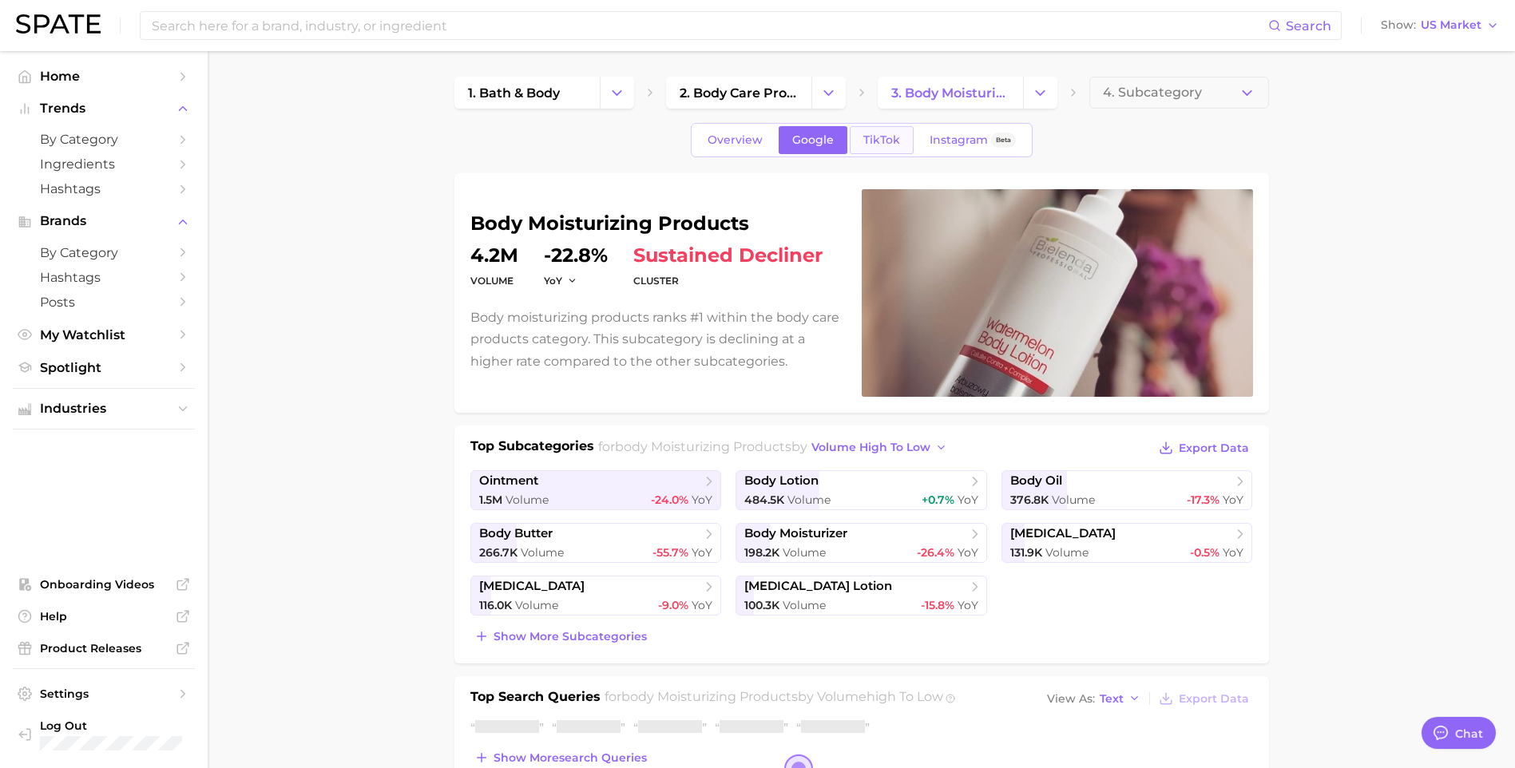
click at [883, 140] on span "TikTok" at bounding box center [881, 140] width 37 height 14
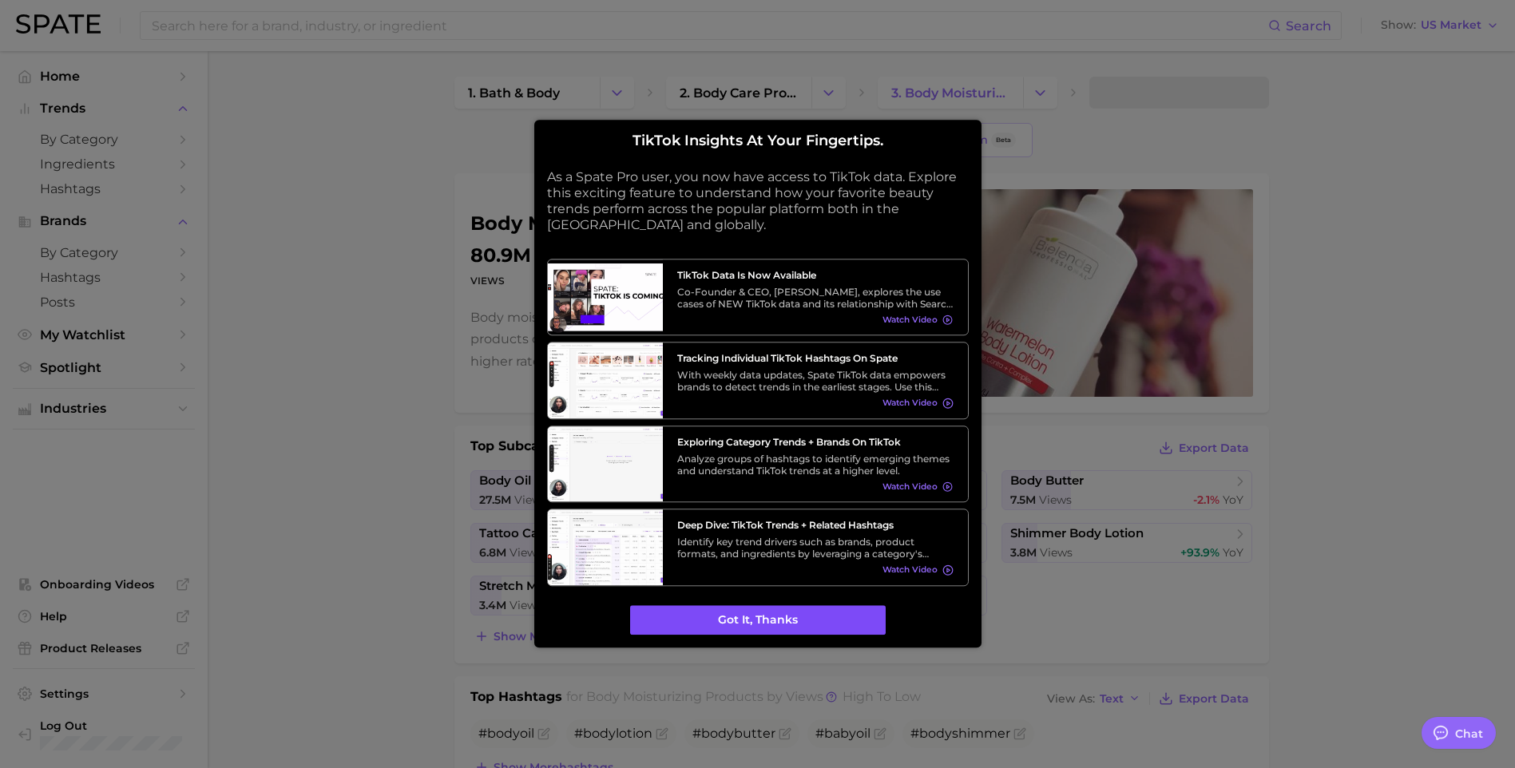
click at [775, 620] on button "Got it, thanks" at bounding box center [757, 620] width 255 height 30
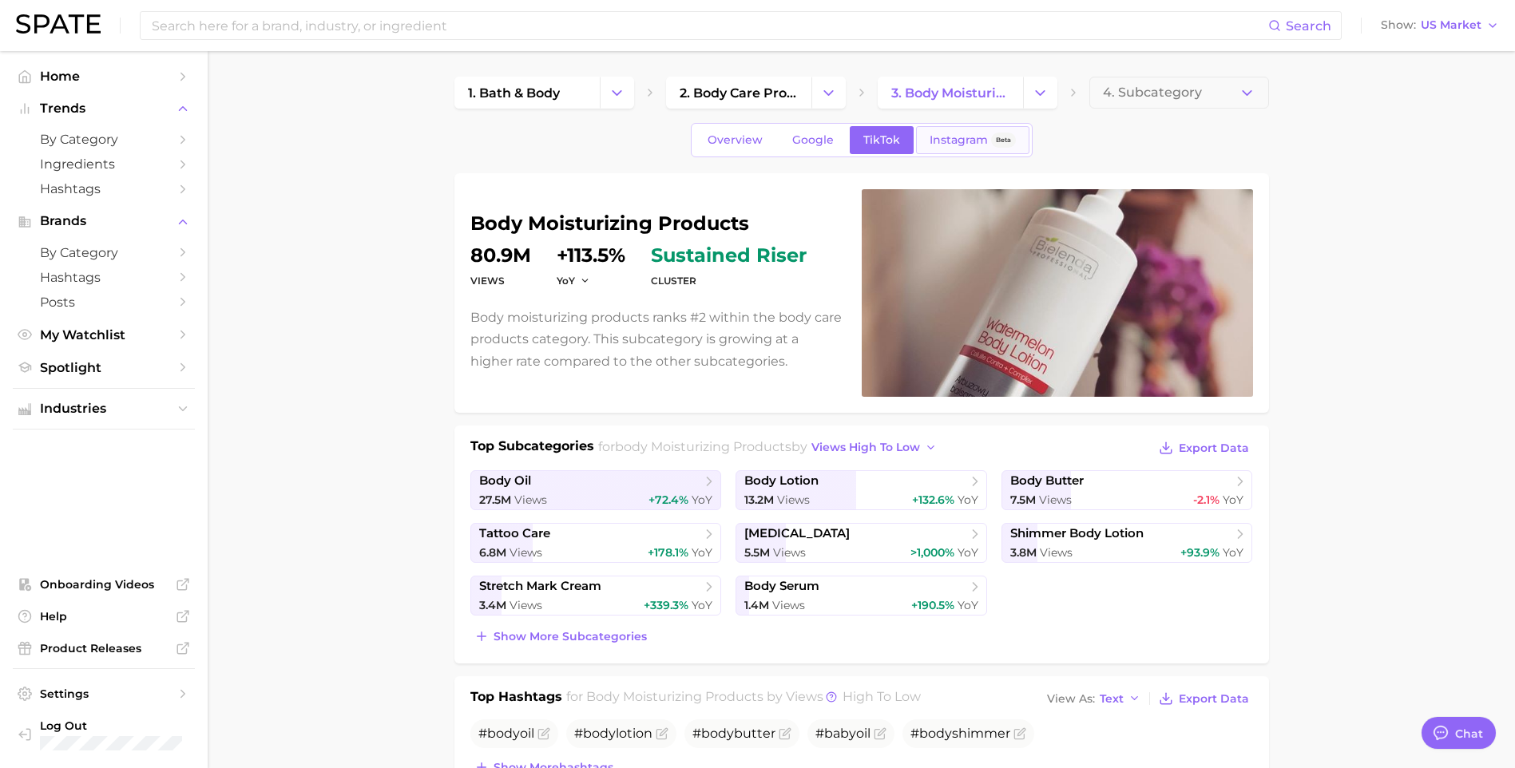
click at [942, 144] on span "Instagram" at bounding box center [958, 140] width 58 height 14
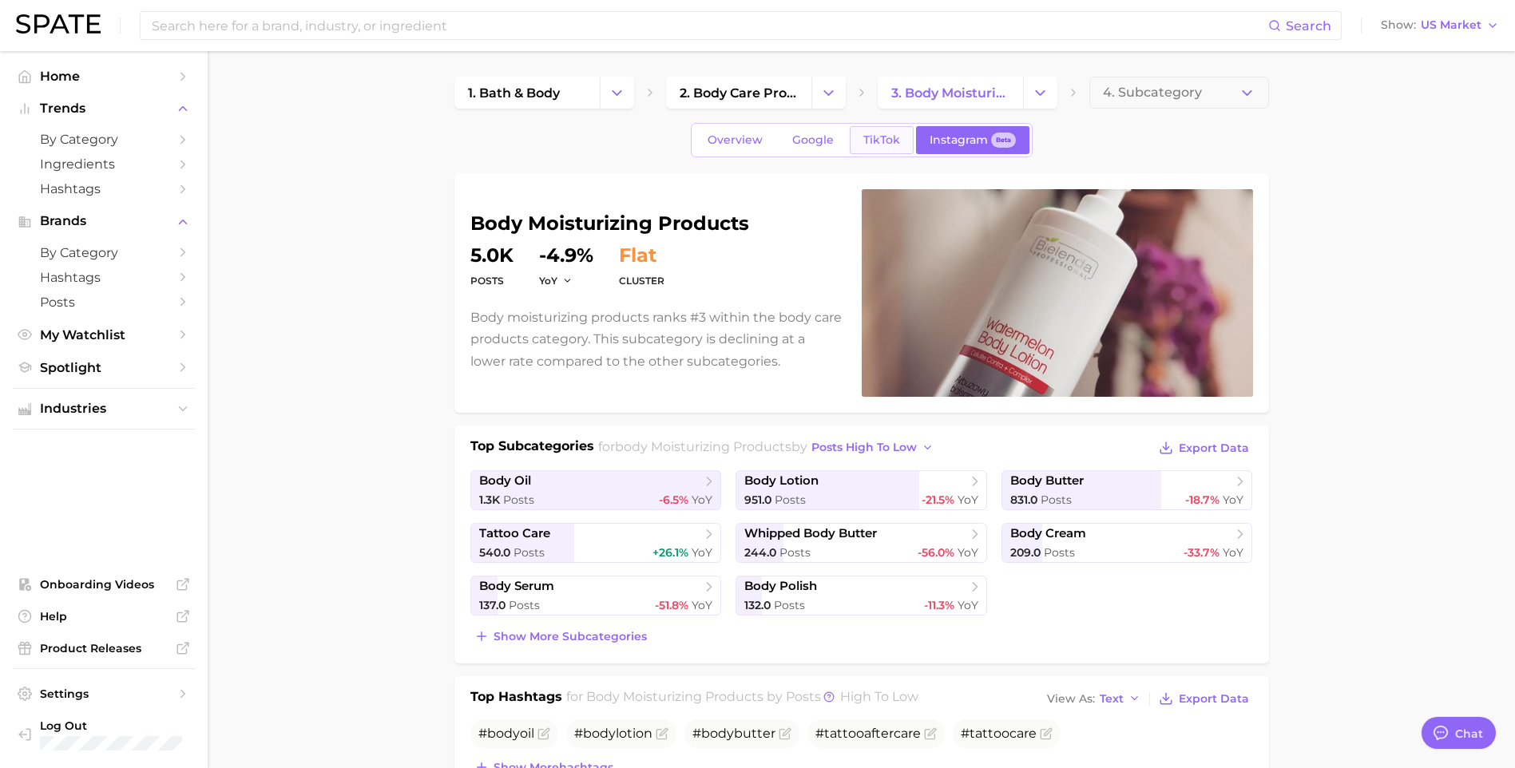
click at [875, 140] on span "TikTok" at bounding box center [881, 140] width 37 height 14
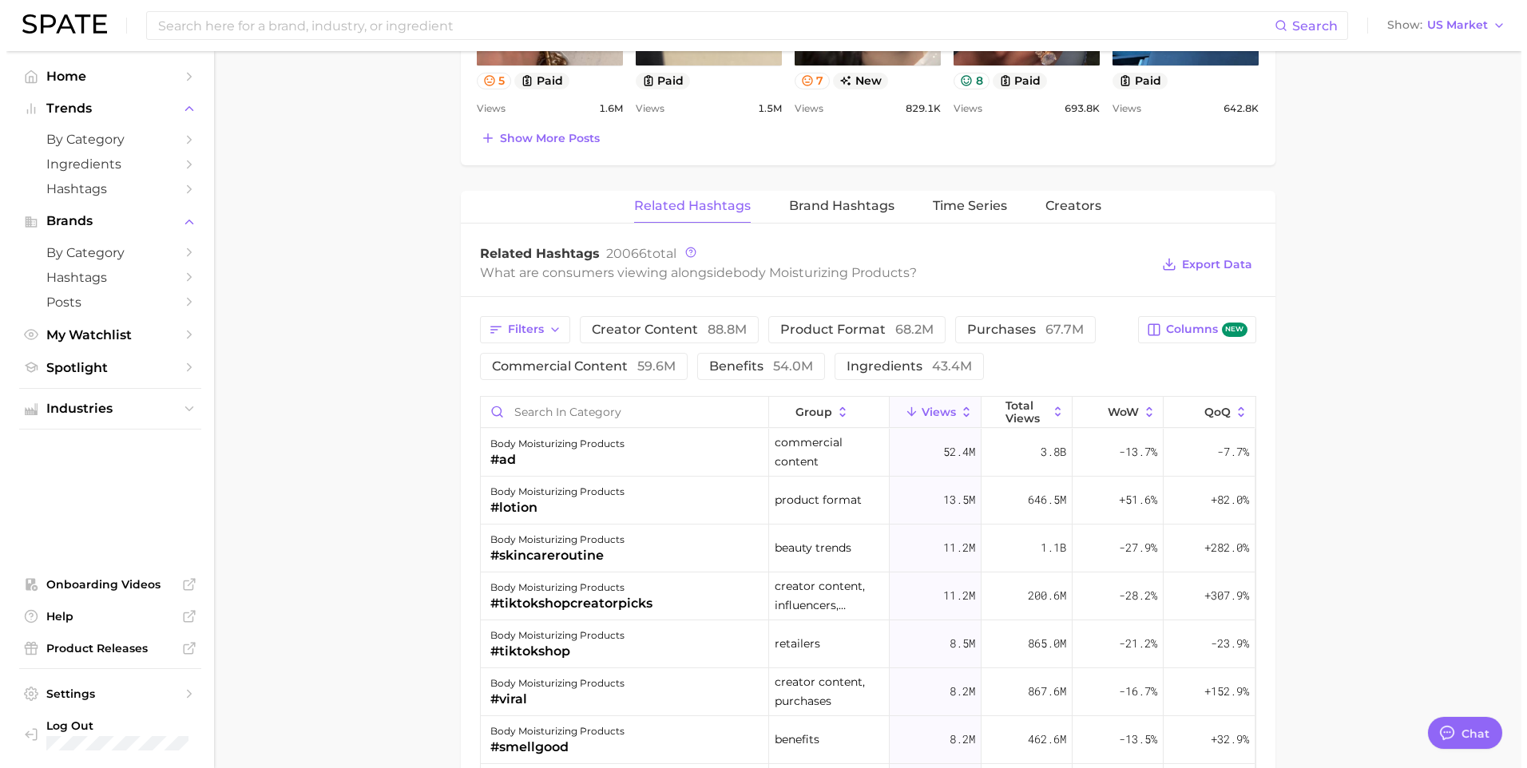
scroll to position [1118, 0]
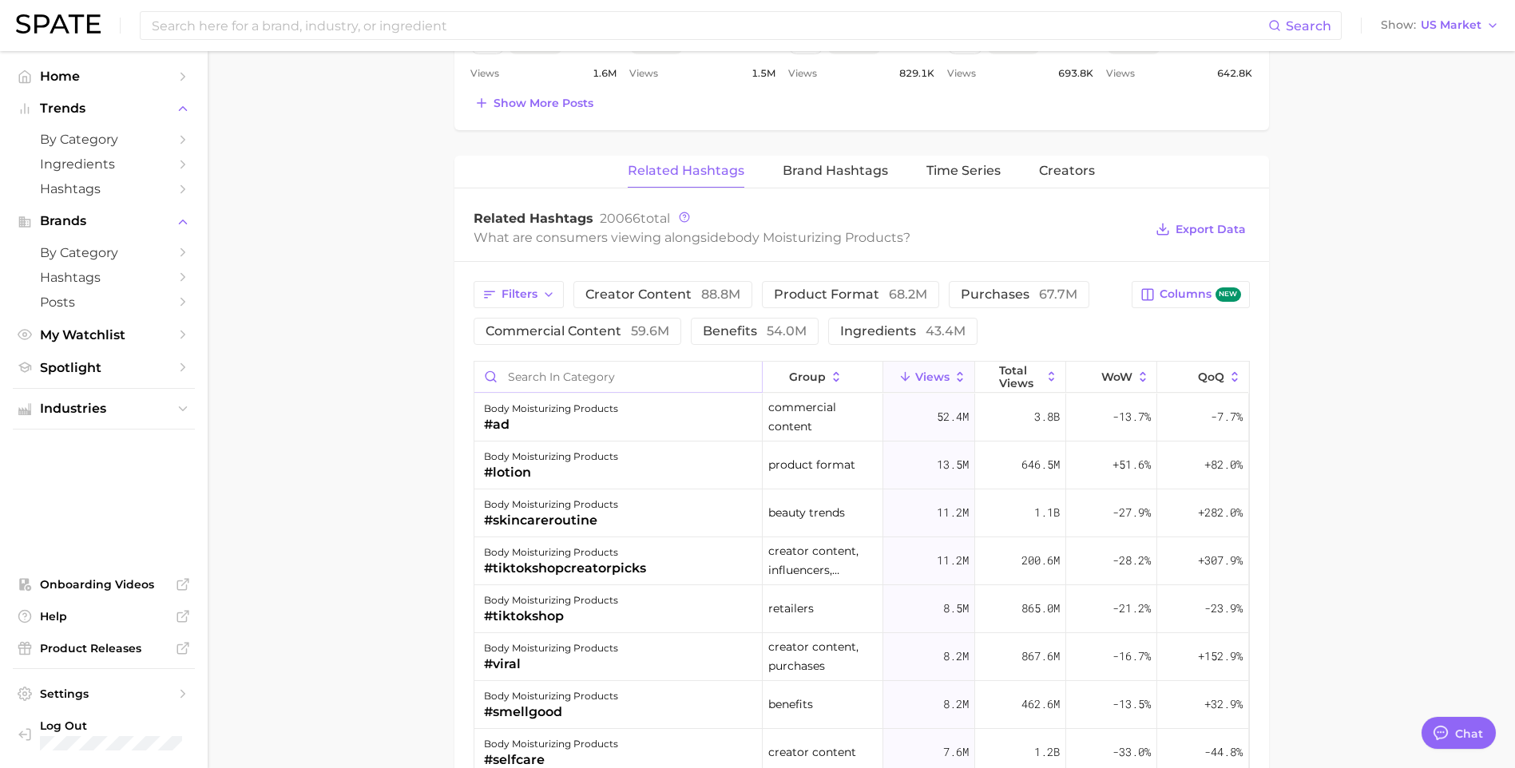
click at [540, 377] on input "Search in category" at bounding box center [617, 377] width 287 height 30
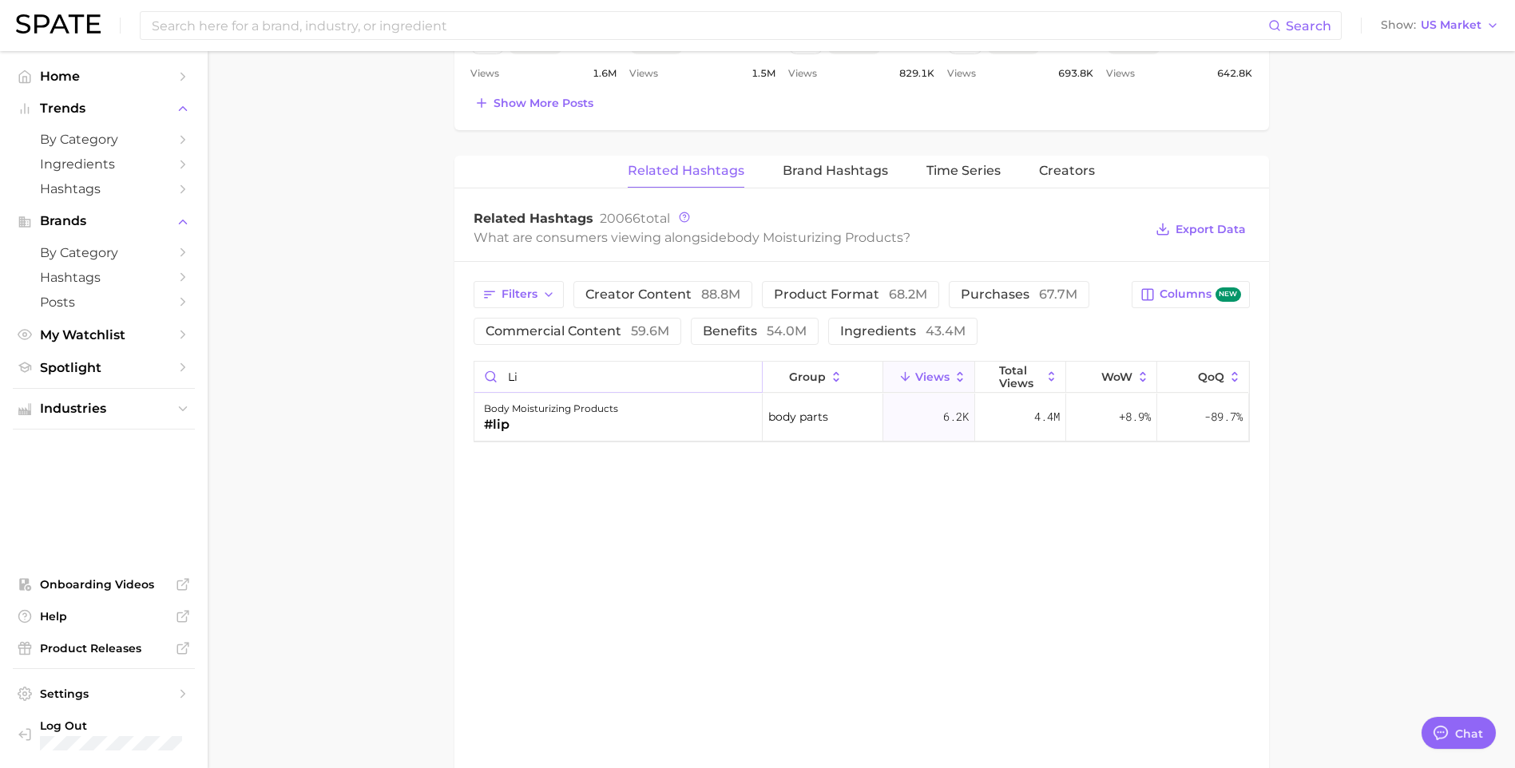
type input "l"
type input "barrier"
click at [706, 434] on div "body moisturizing products #skinbarrier" at bounding box center [618, 418] width 288 height 48
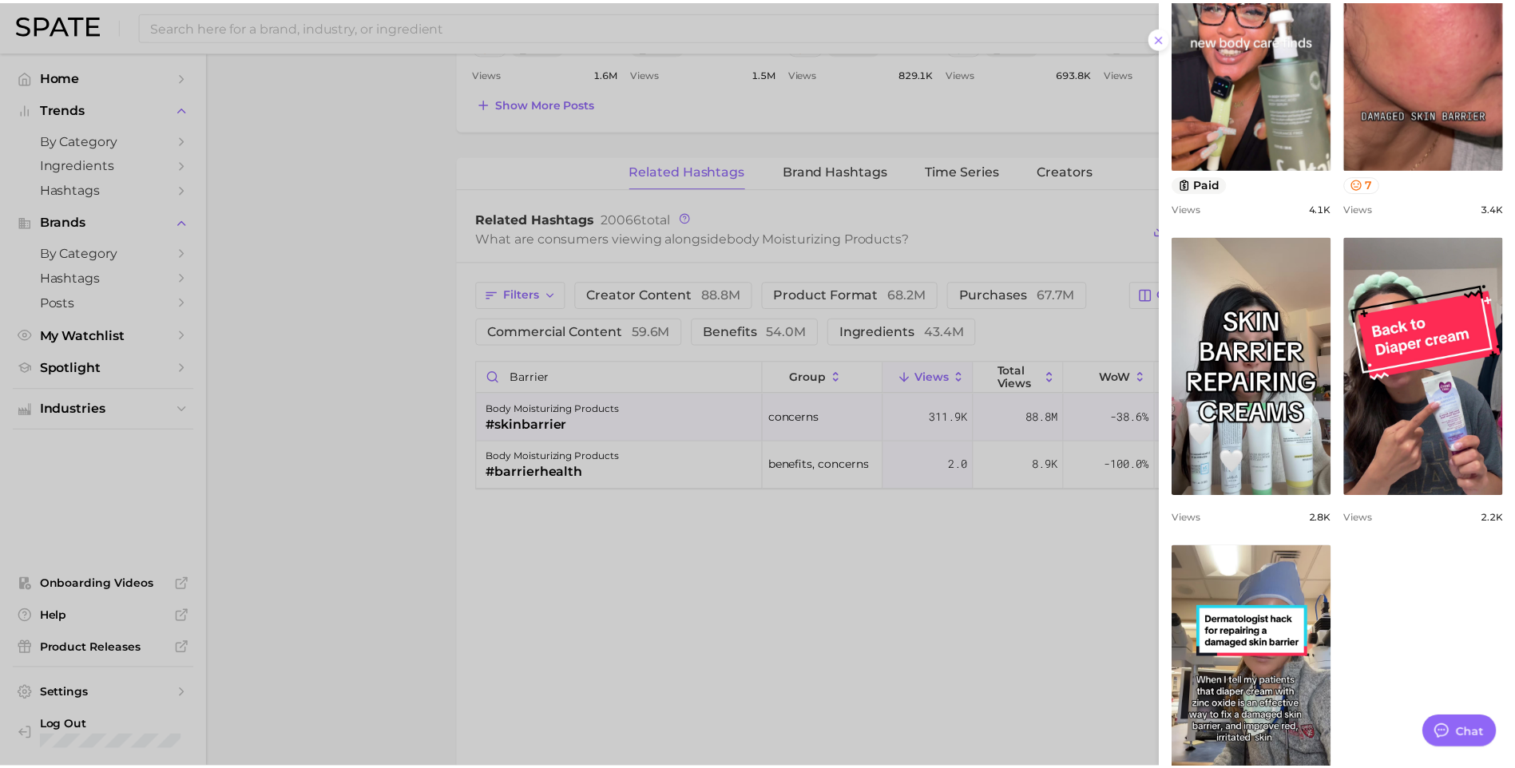
scroll to position [1046, 0]
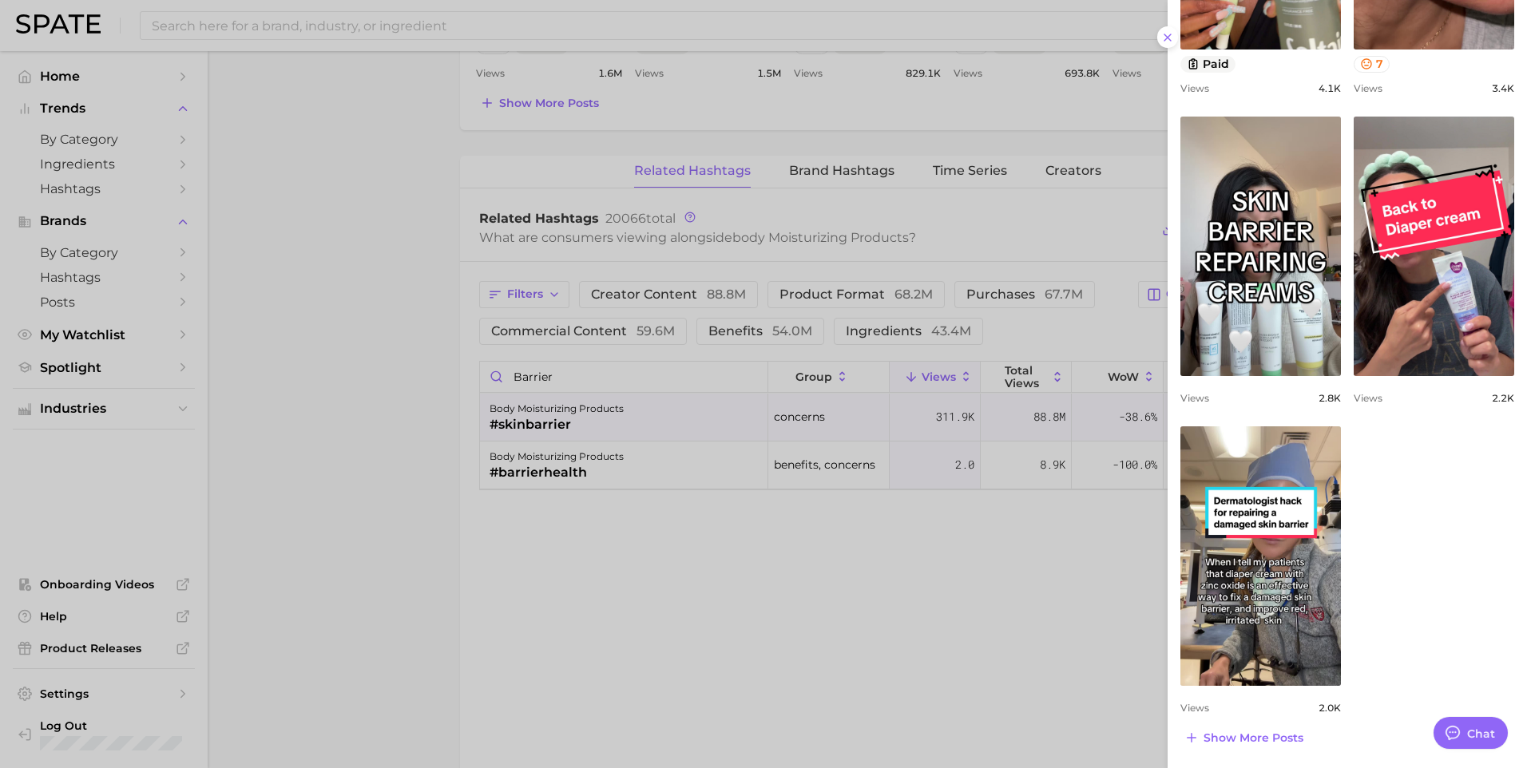
drag, startPoint x: 996, startPoint y: 621, endPoint x: 969, endPoint y: 609, distance: 28.9
click at [994, 620] on div at bounding box center [763, 384] width 1527 height 768
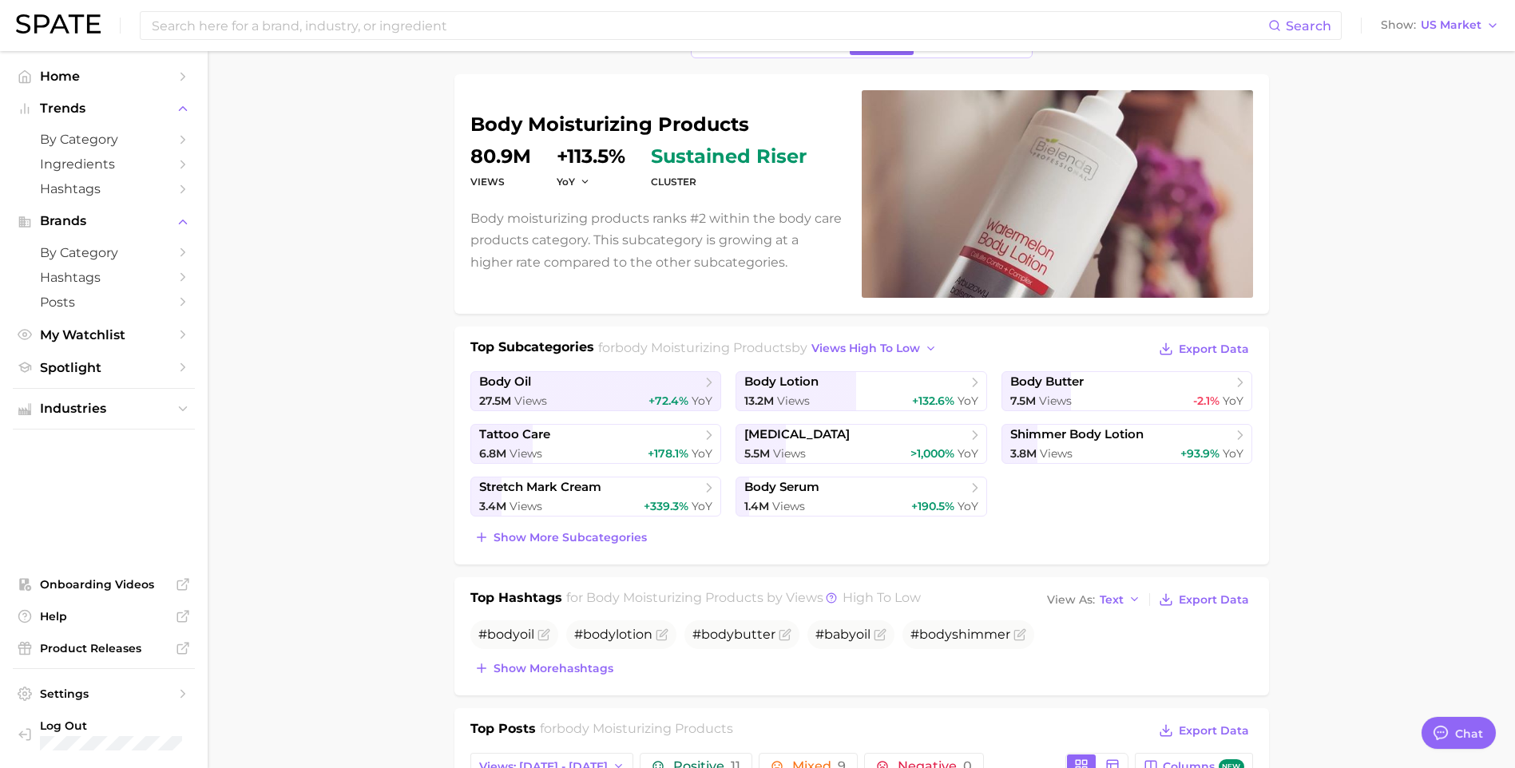
scroll to position [0, 0]
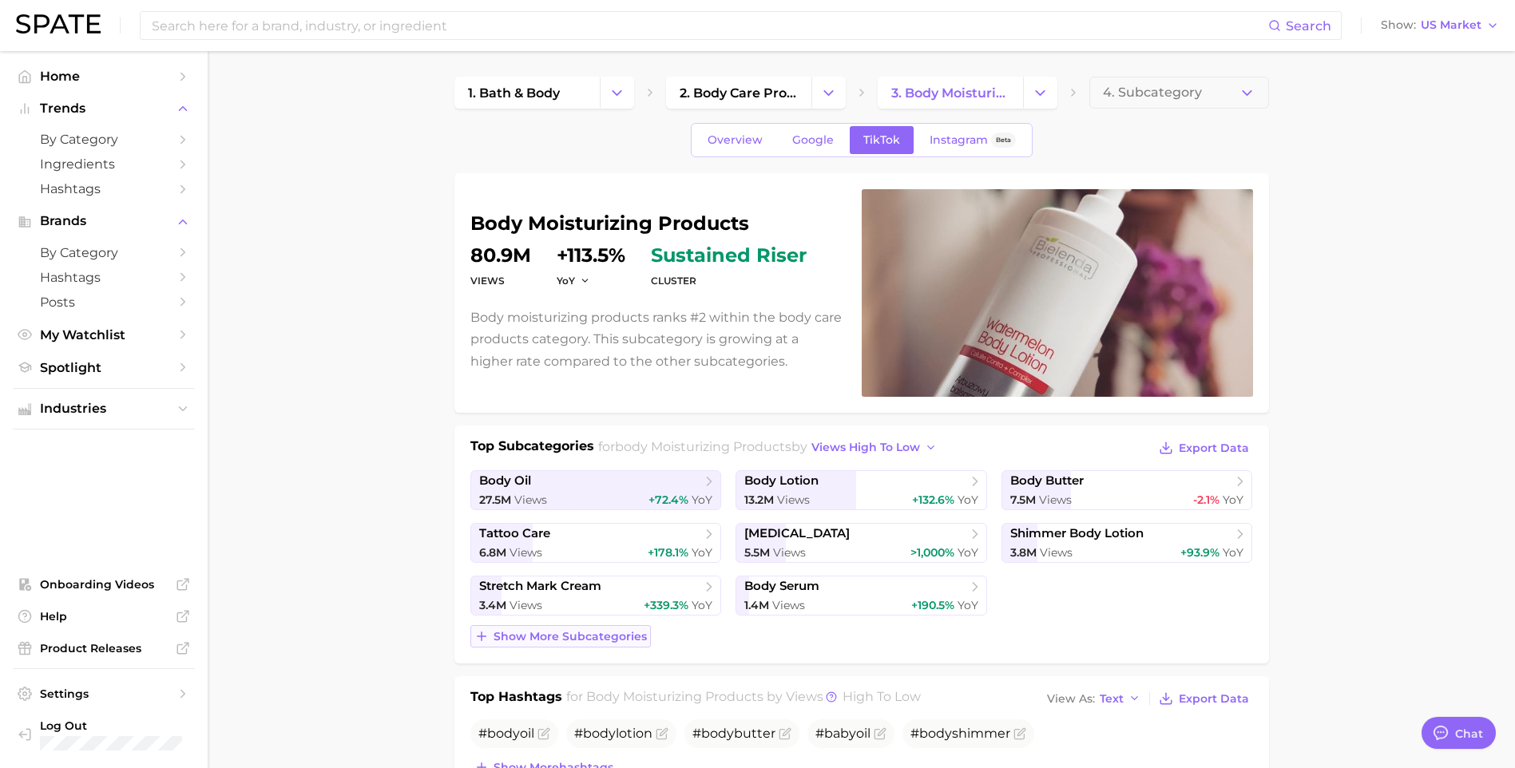
click at [582, 630] on span "Show more subcategories" at bounding box center [569, 637] width 153 height 14
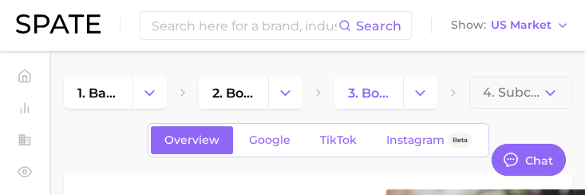
type textarea "x"
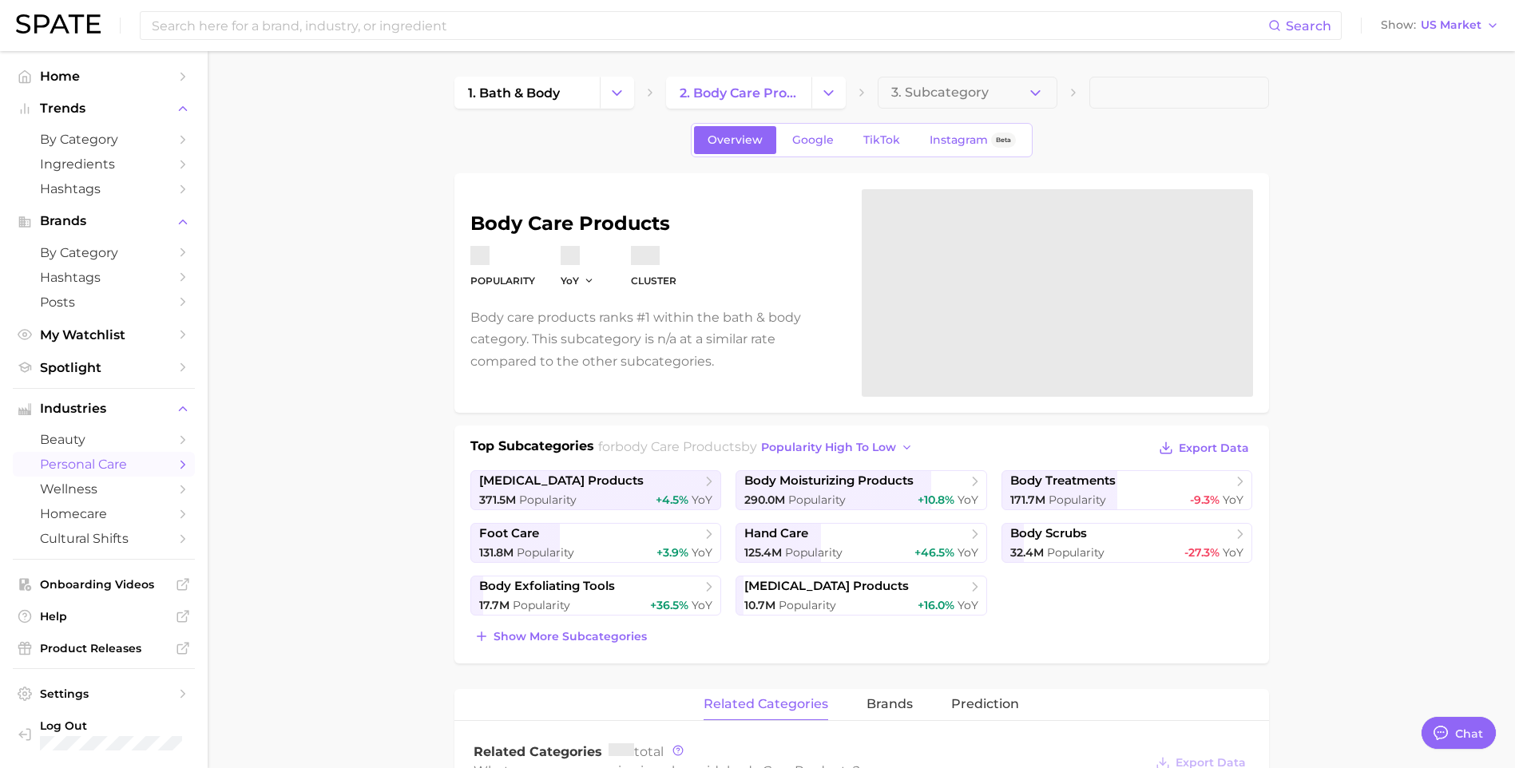
type input "body care"
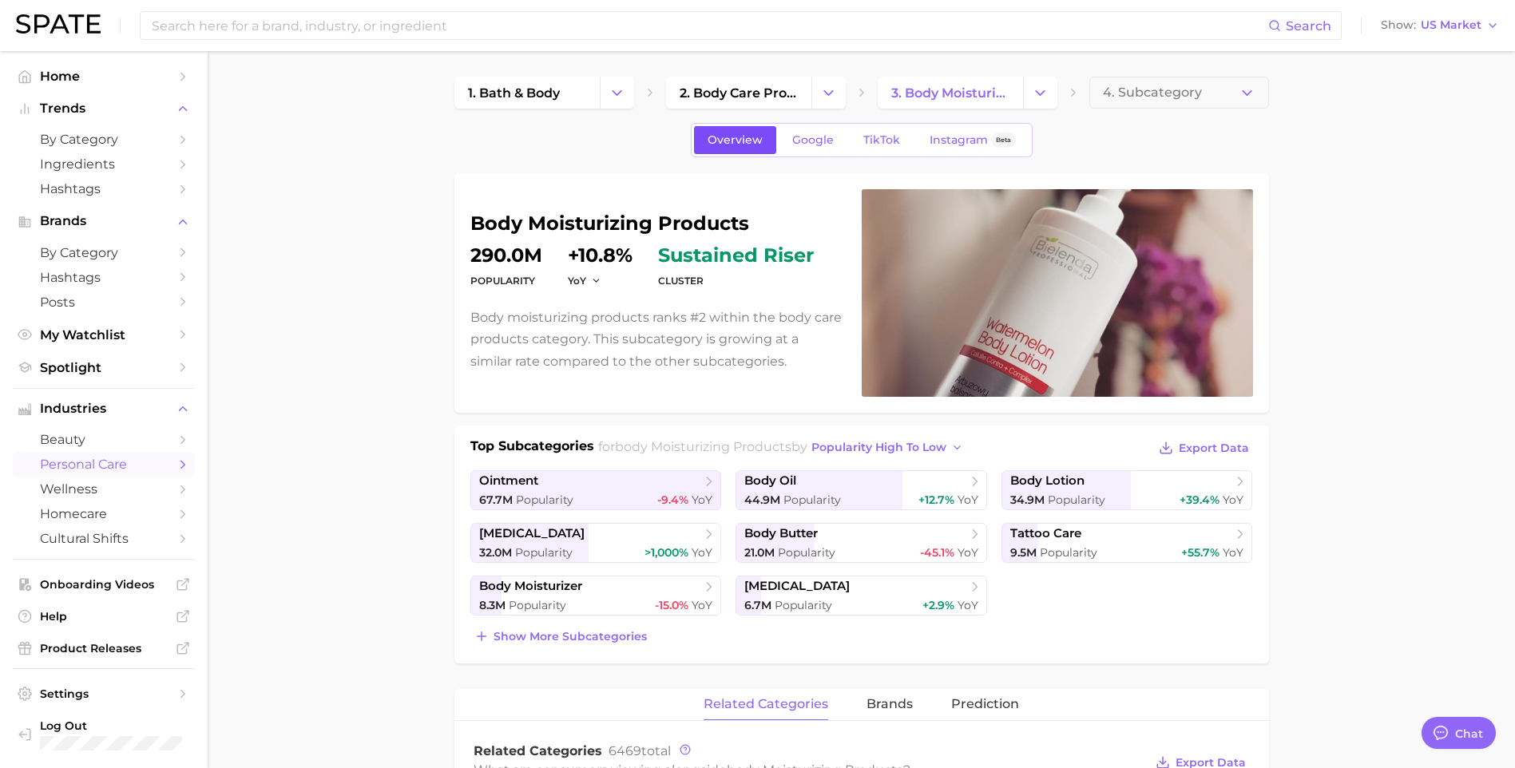
click at [727, 141] on span "Overview" at bounding box center [734, 140] width 55 height 14
click at [584, 279] on span "YoY" at bounding box center [577, 281] width 18 height 14
click at [491, 334] on button "QoQ" at bounding box center [525, 332] width 176 height 29
click at [591, 283] on button "QoQ" at bounding box center [587, 281] width 38 height 14
click at [464, 311] on button "YoY" at bounding box center [525, 303] width 176 height 29
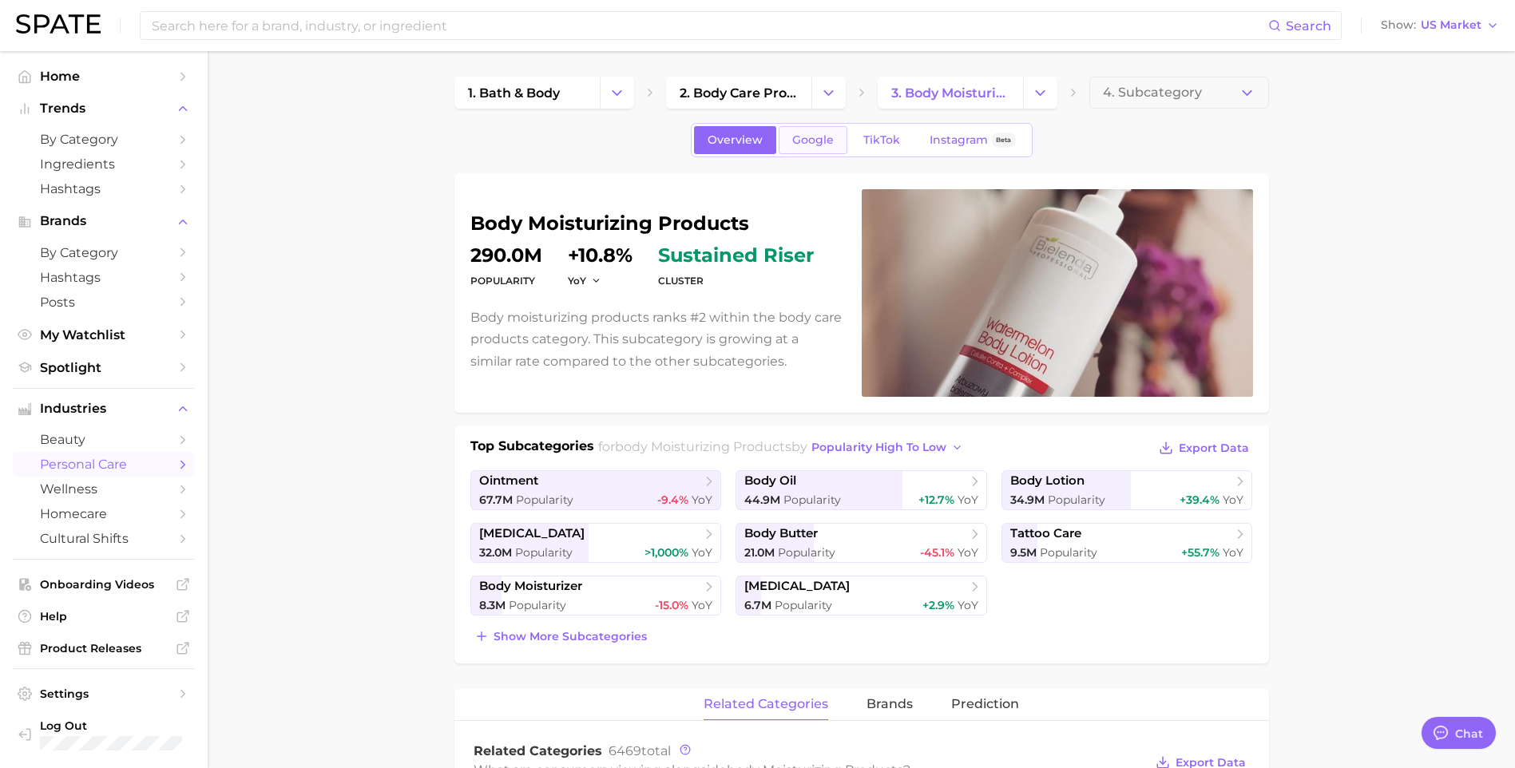
click at [822, 140] on span "Google" at bounding box center [813, 140] width 42 height 14
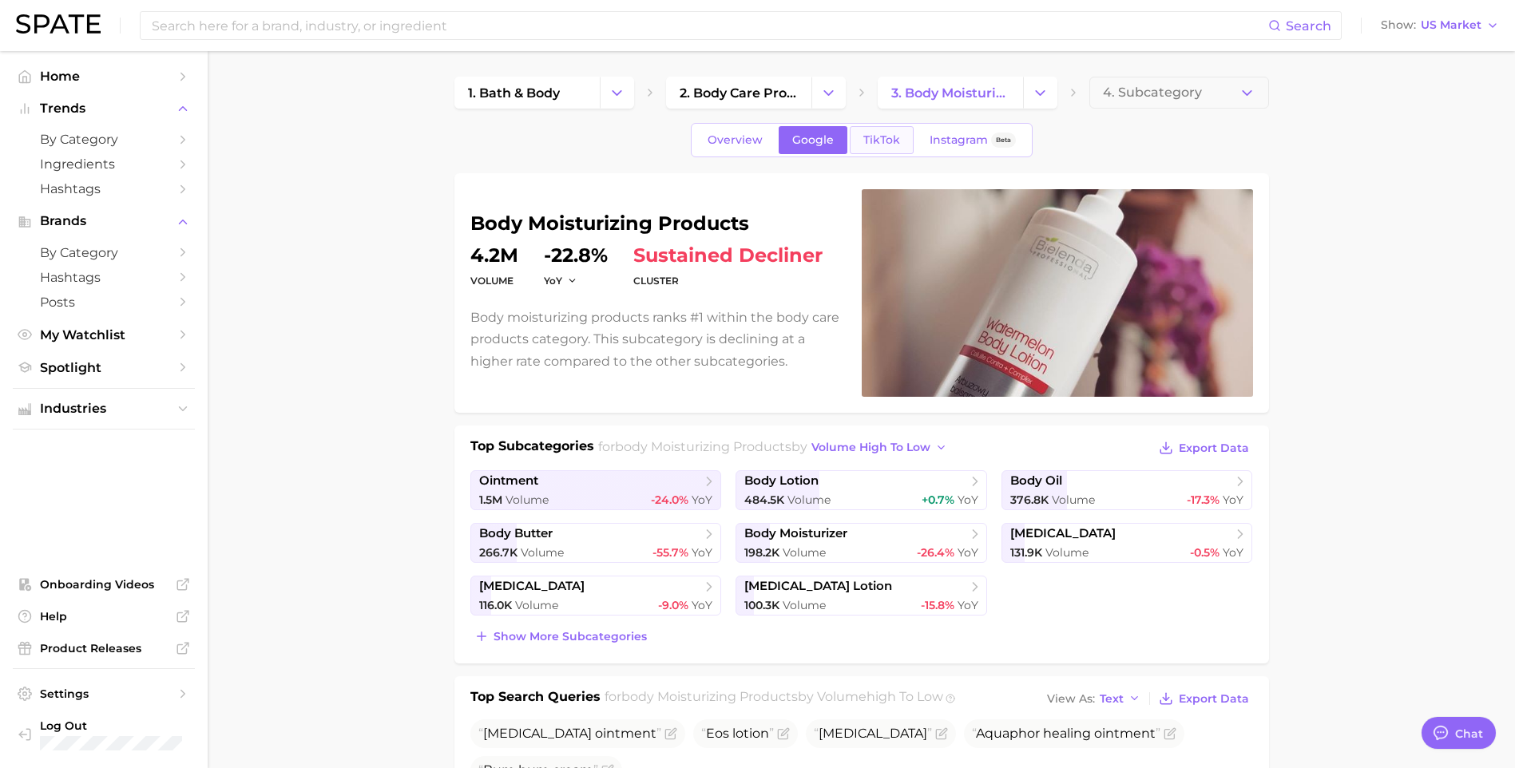
click at [874, 145] on span "TikTok" at bounding box center [881, 140] width 37 height 14
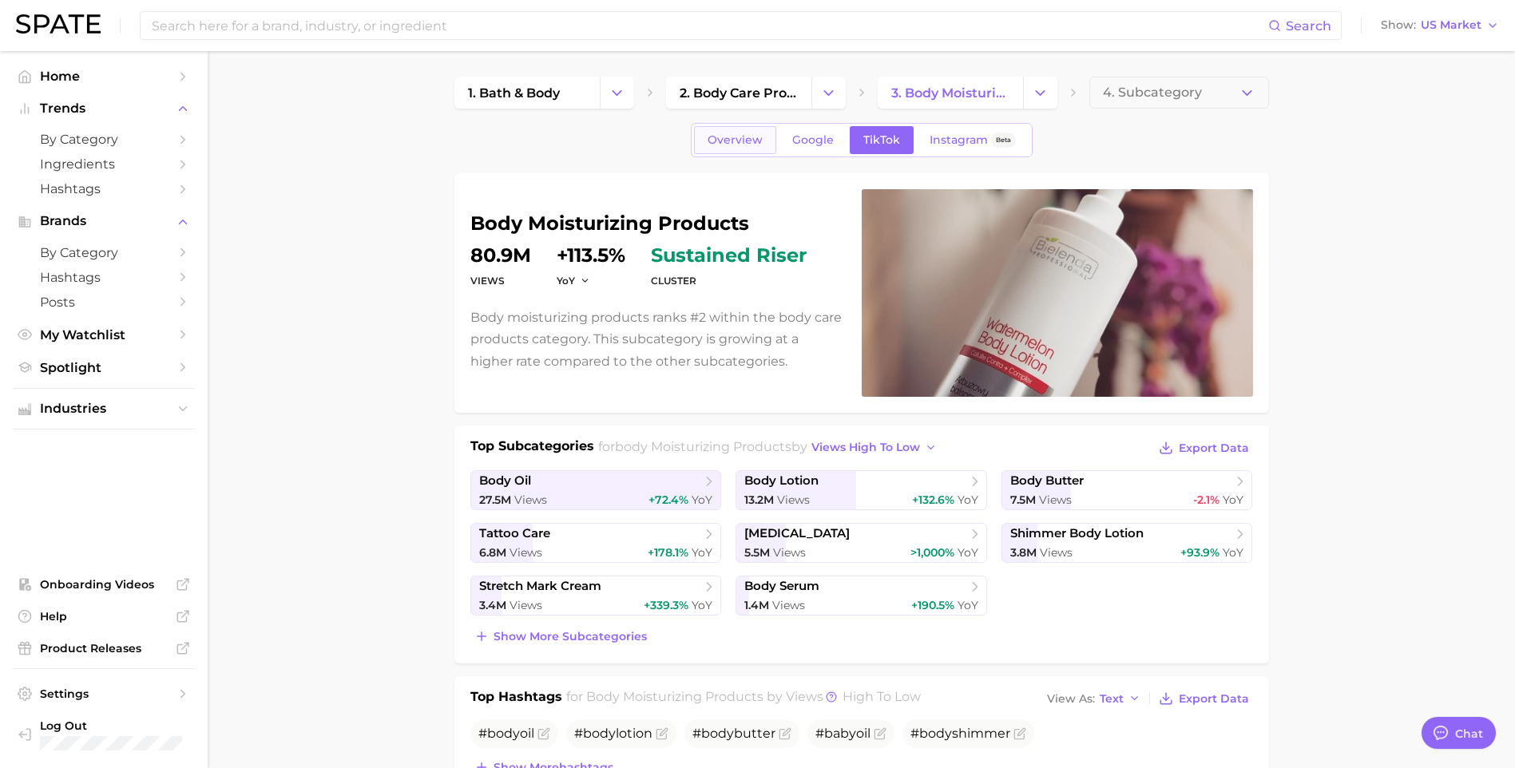
click at [735, 149] on link "Overview" at bounding box center [735, 140] width 82 height 28
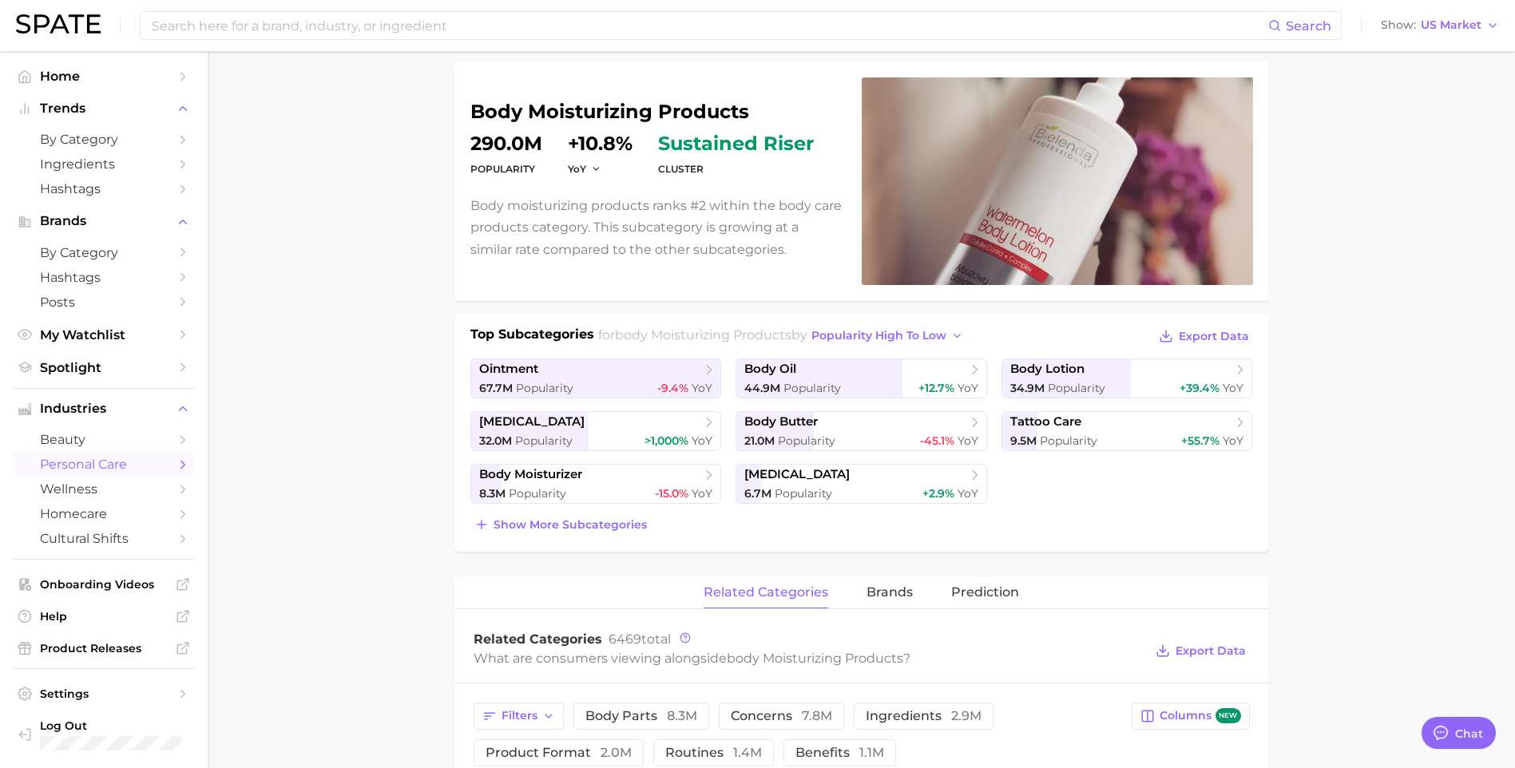
scroll to position [240, 0]
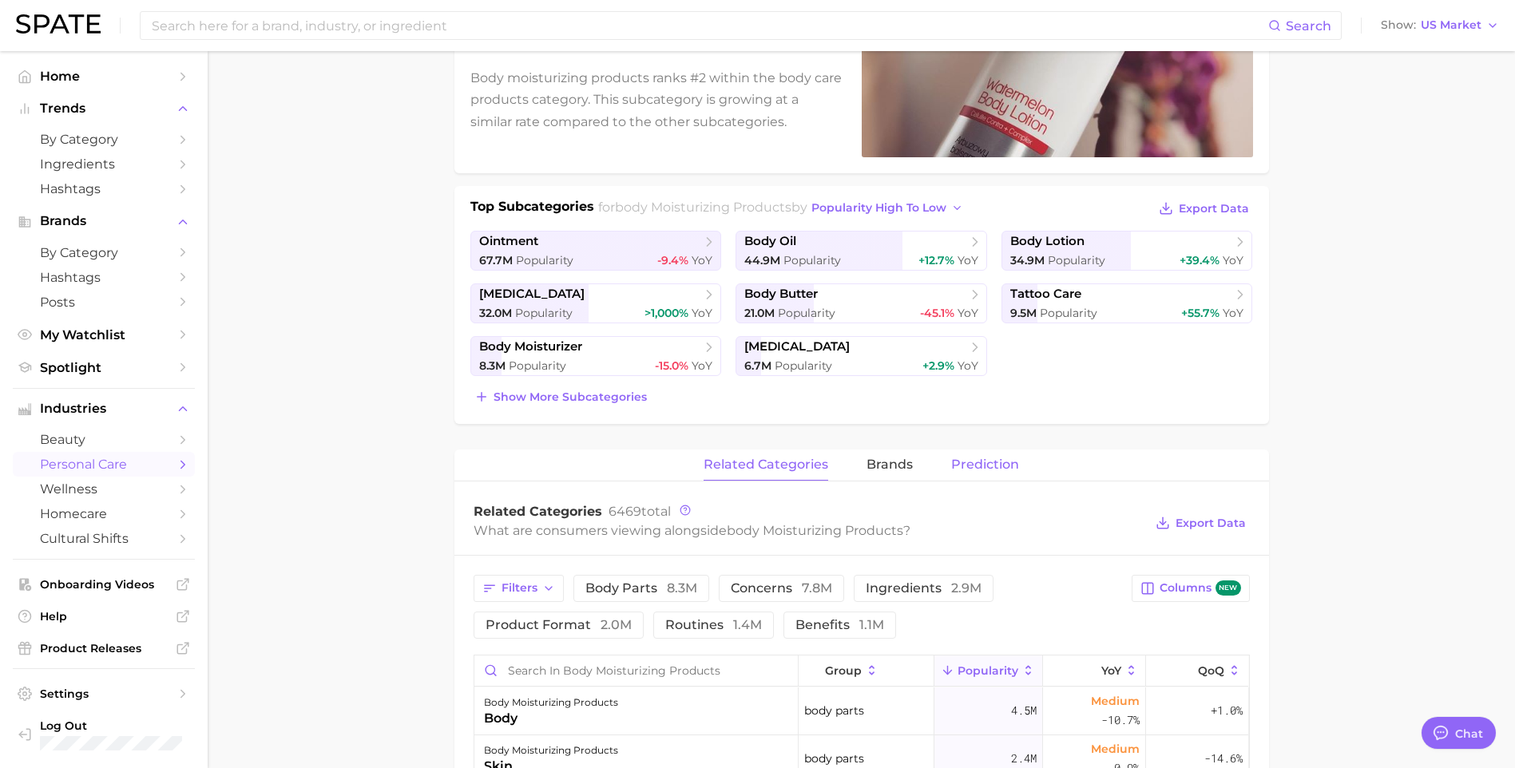
click at [982, 464] on span "Prediction" at bounding box center [985, 464] width 68 height 14
type textarea "x"
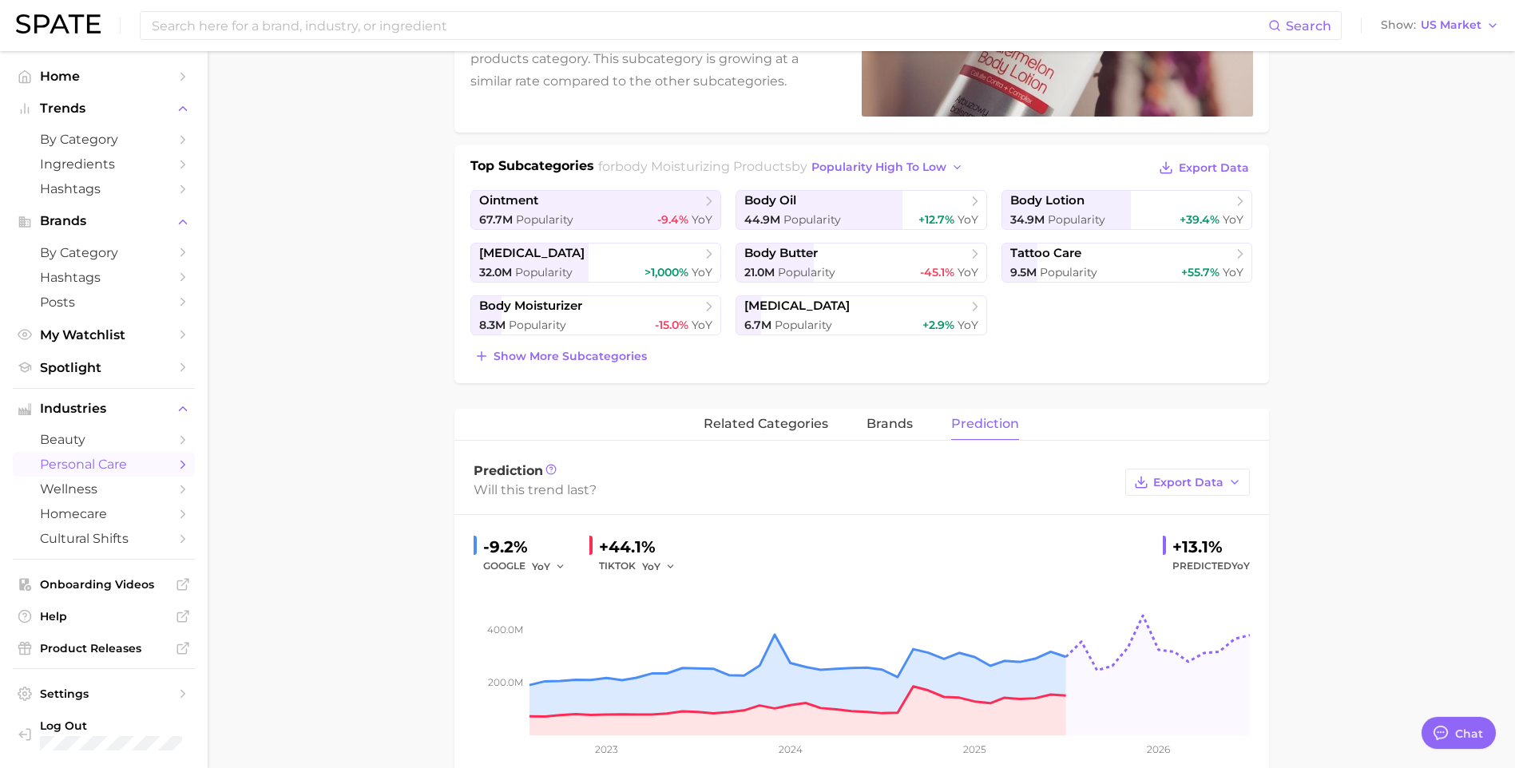
scroll to position [319, 0]
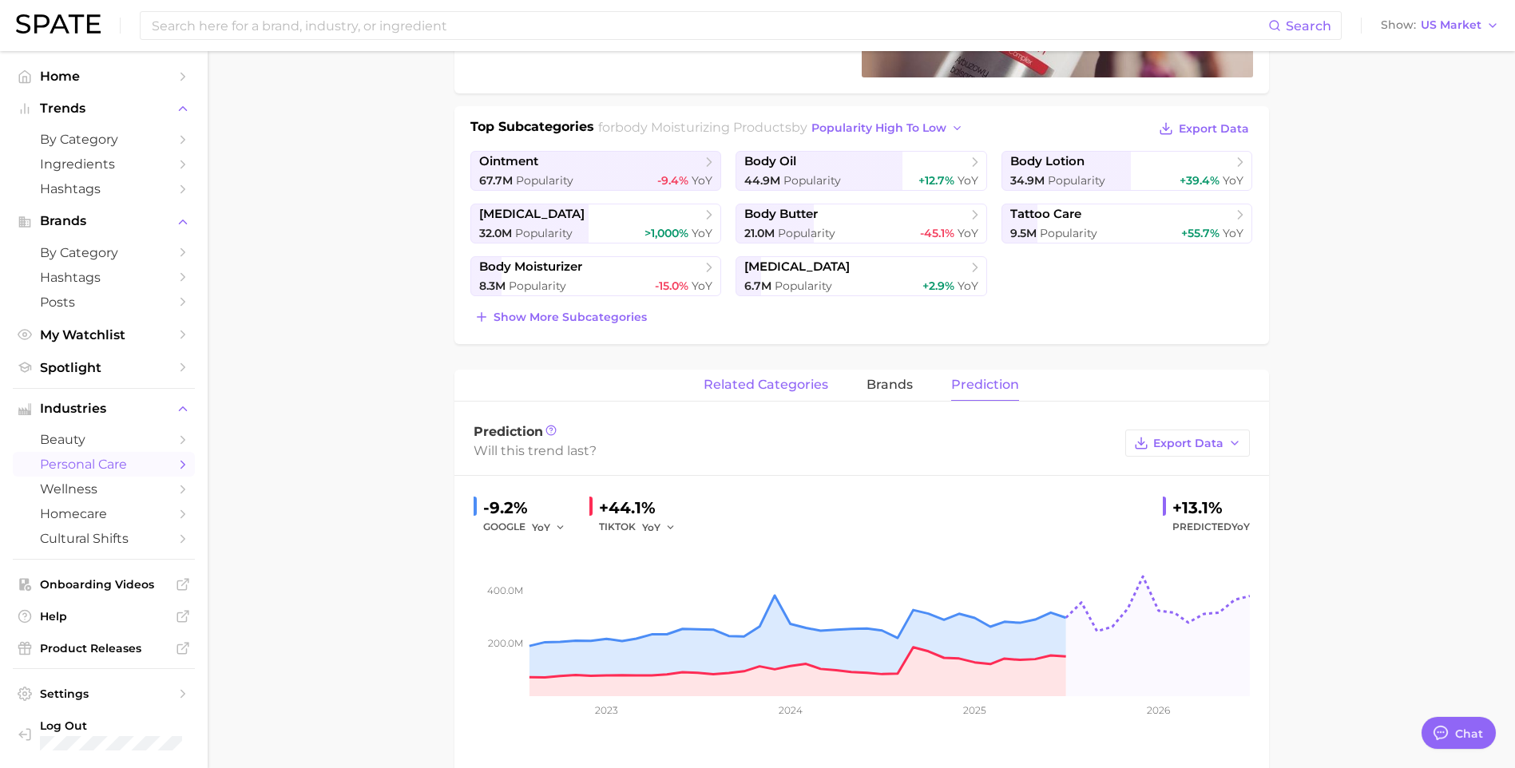
click at [775, 386] on span "related categories" at bounding box center [765, 385] width 125 height 14
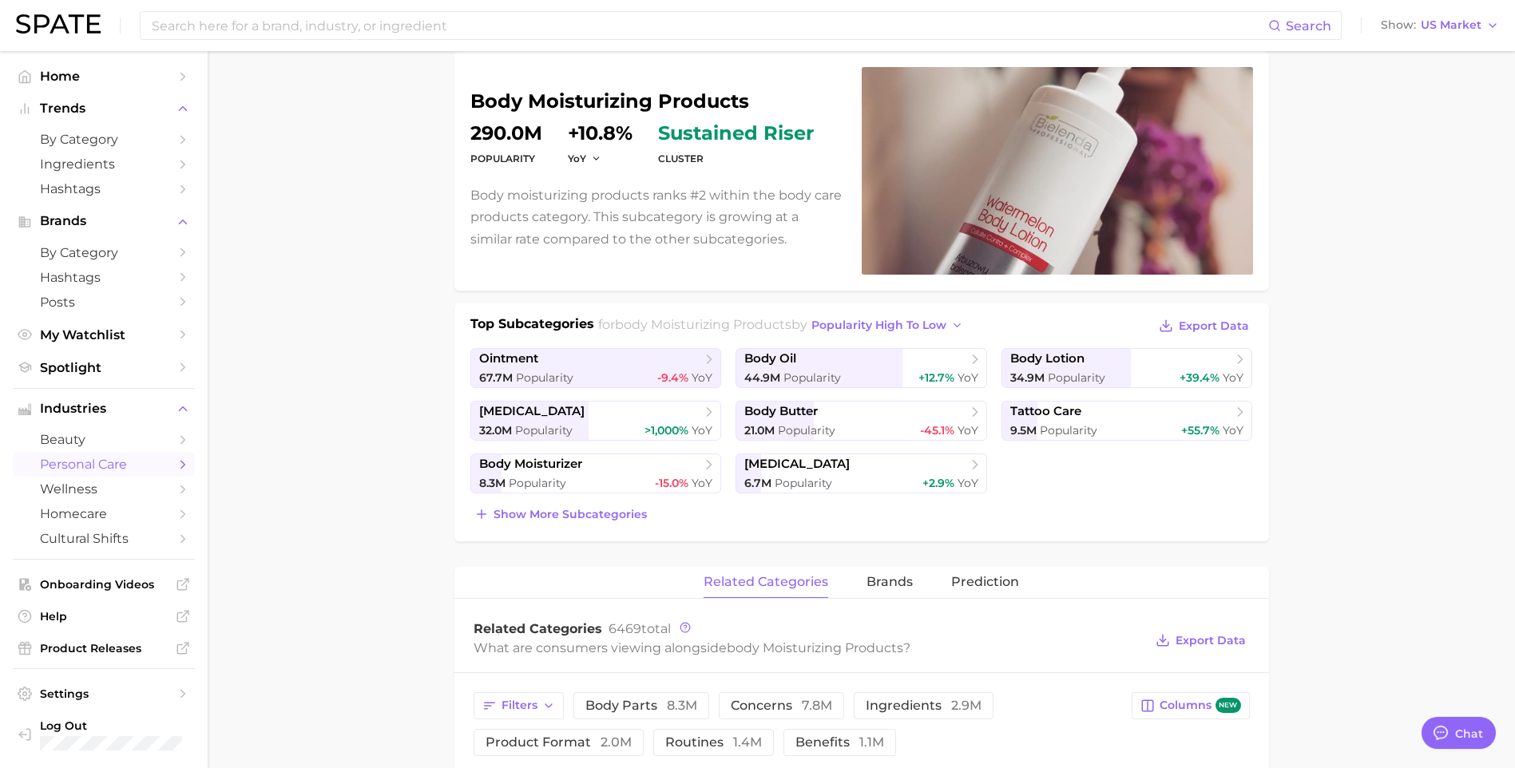
scroll to position [0, 0]
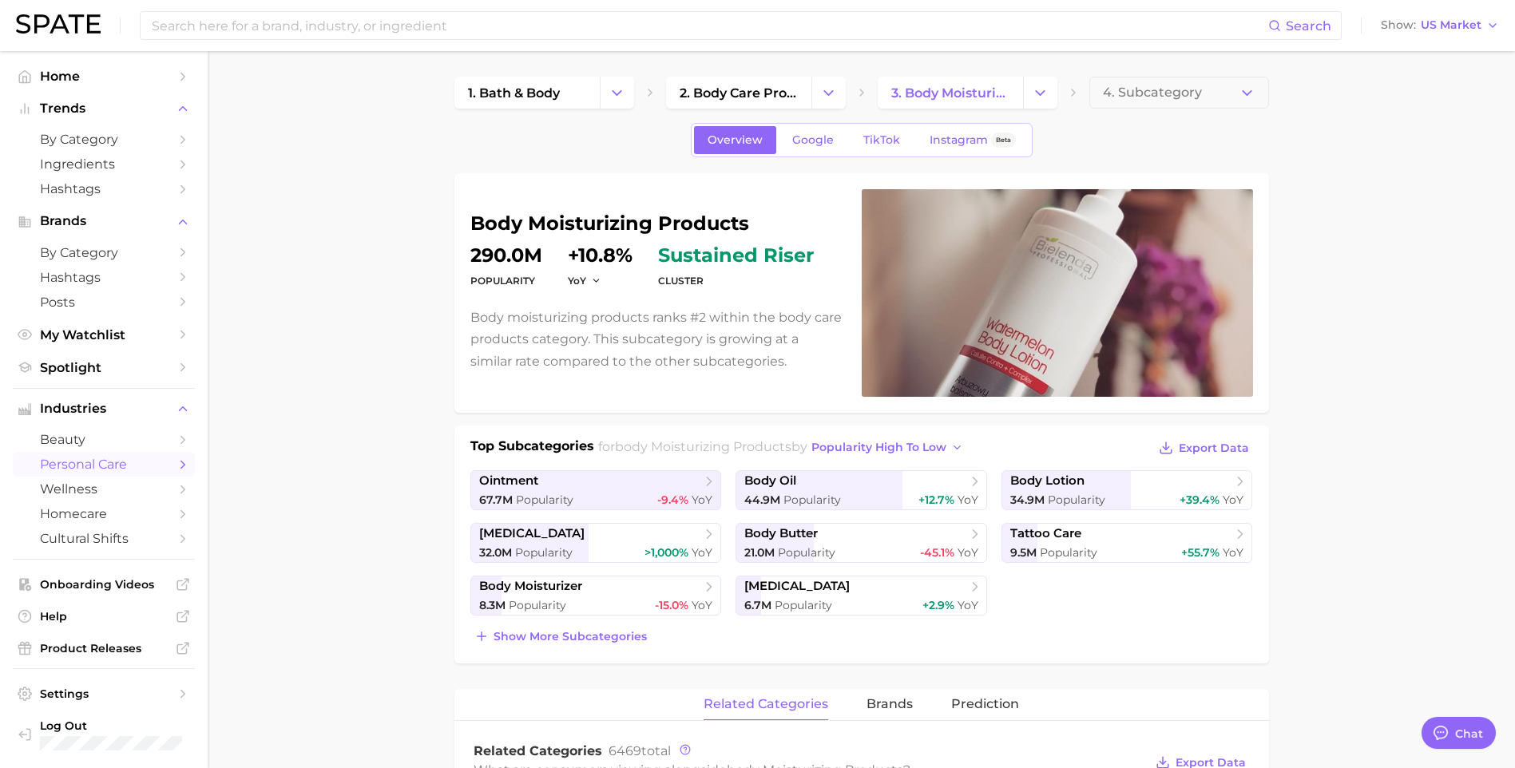
click at [81, 23] on img at bounding box center [58, 23] width 85 height 19
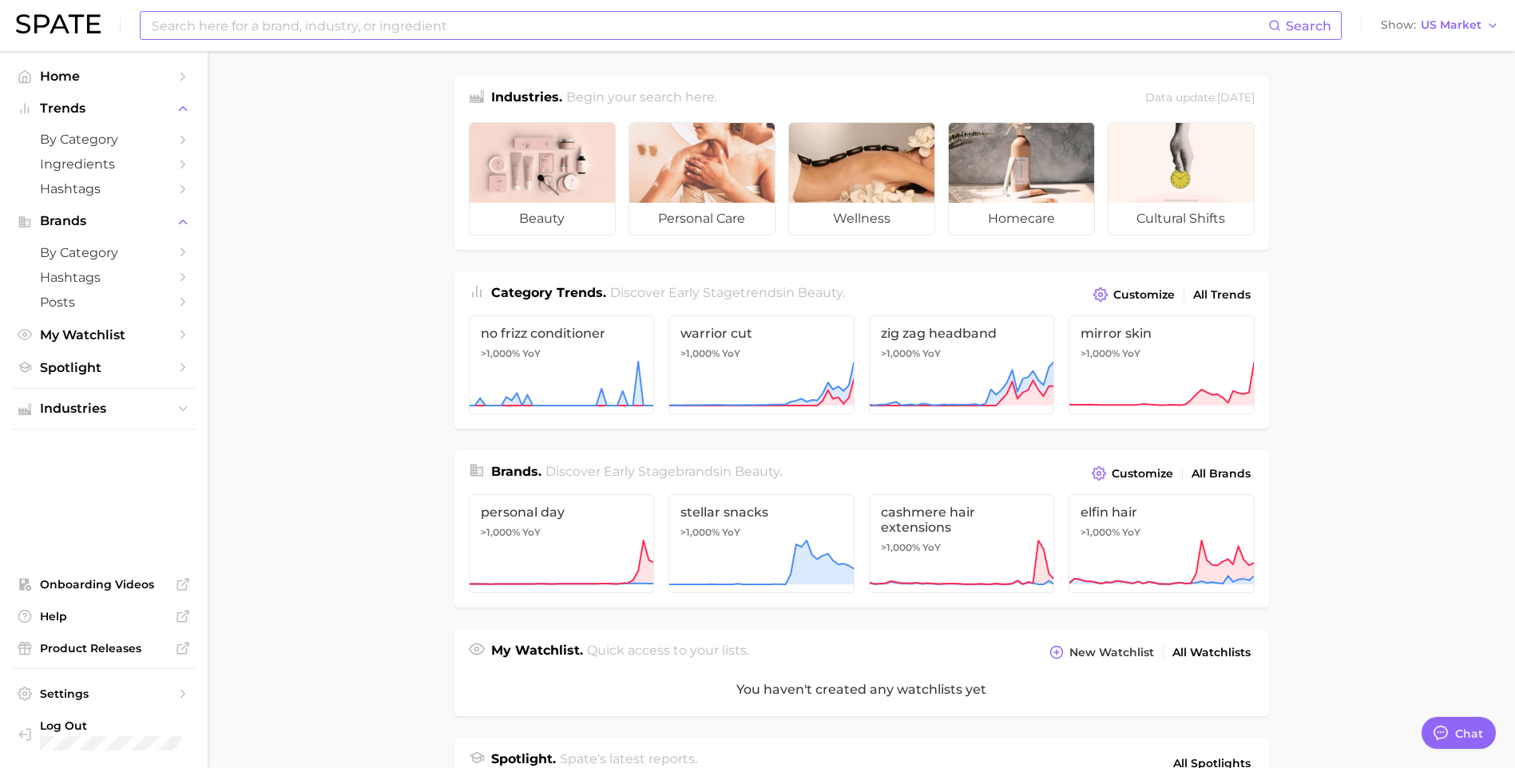
click at [476, 17] on input at bounding box center [709, 25] width 1118 height 27
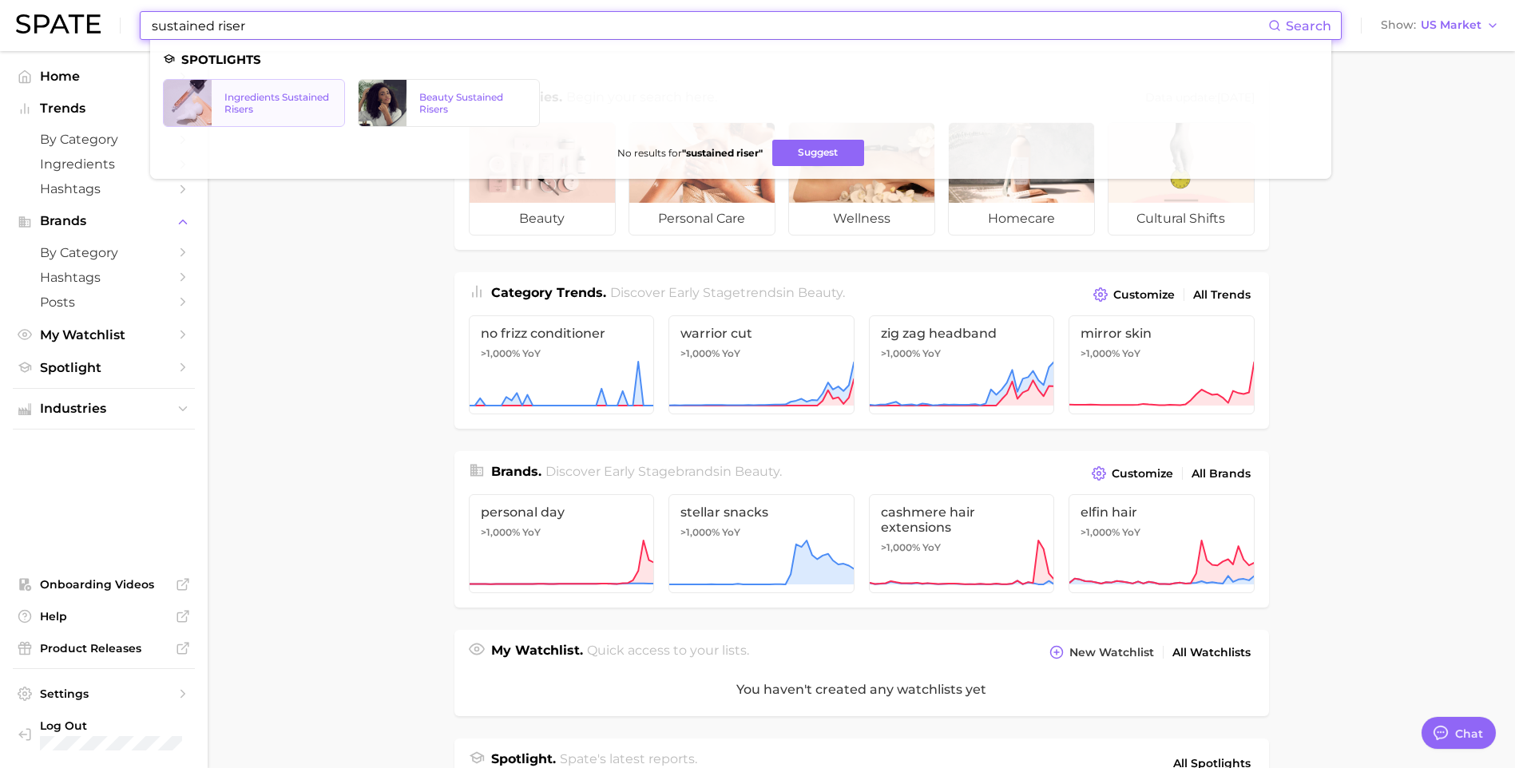
type input "sustained riser"
click at [242, 91] on div "Ingredients Sustained Risers" at bounding box center [277, 103] width 107 height 24
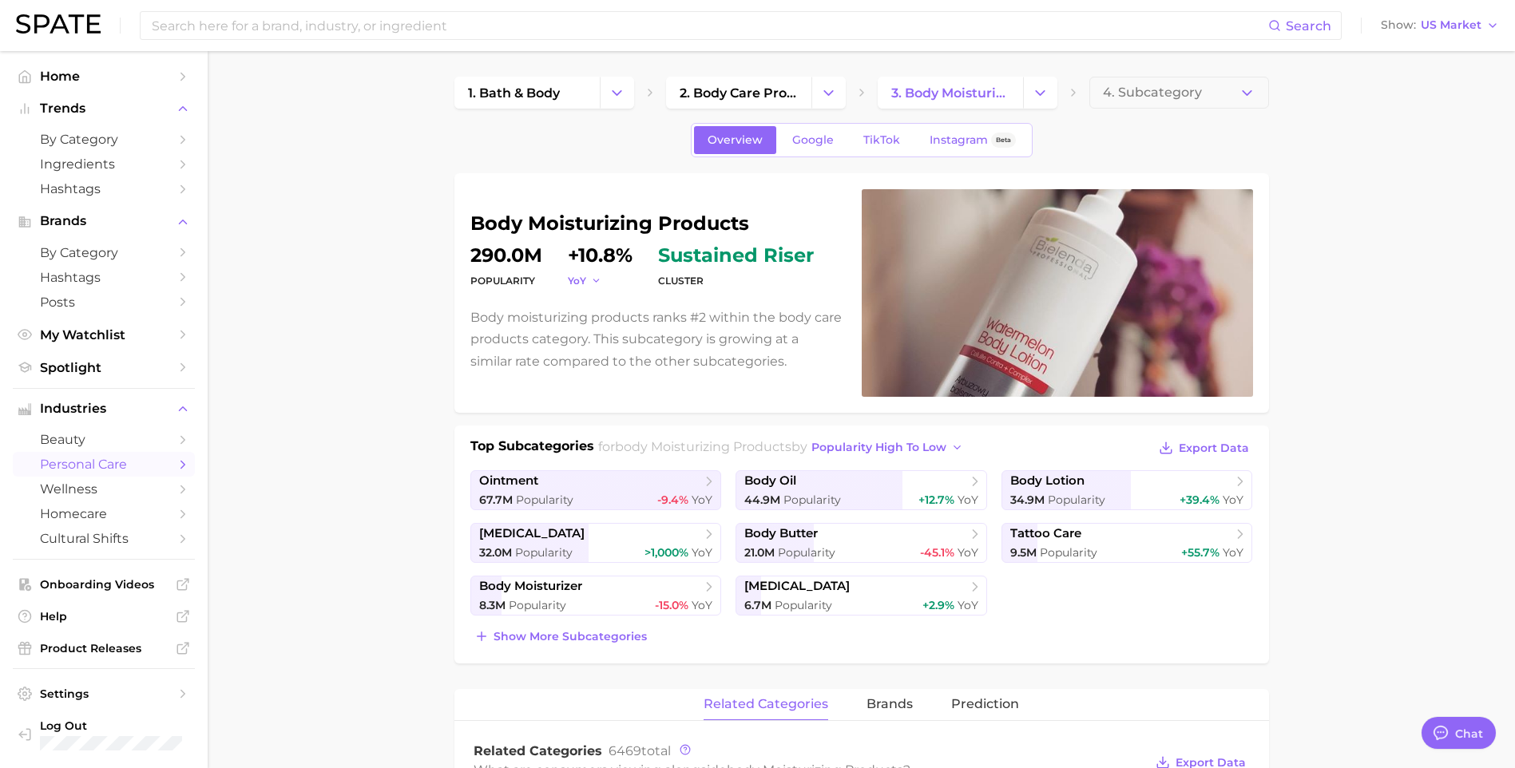
click at [596, 284] on icon "button" at bounding box center [596, 280] width 11 height 11
click at [493, 331] on button "QoQ" at bounding box center [525, 332] width 176 height 29
click at [585, 283] on span "QoQ" at bounding box center [579, 281] width 22 height 14
click at [494, 360] on button "MoM" at bounding box center [525, 361] width 176 height 29
click at [584, 277] on span "MoM" at bounding box center [580, 281] width 24 height 14
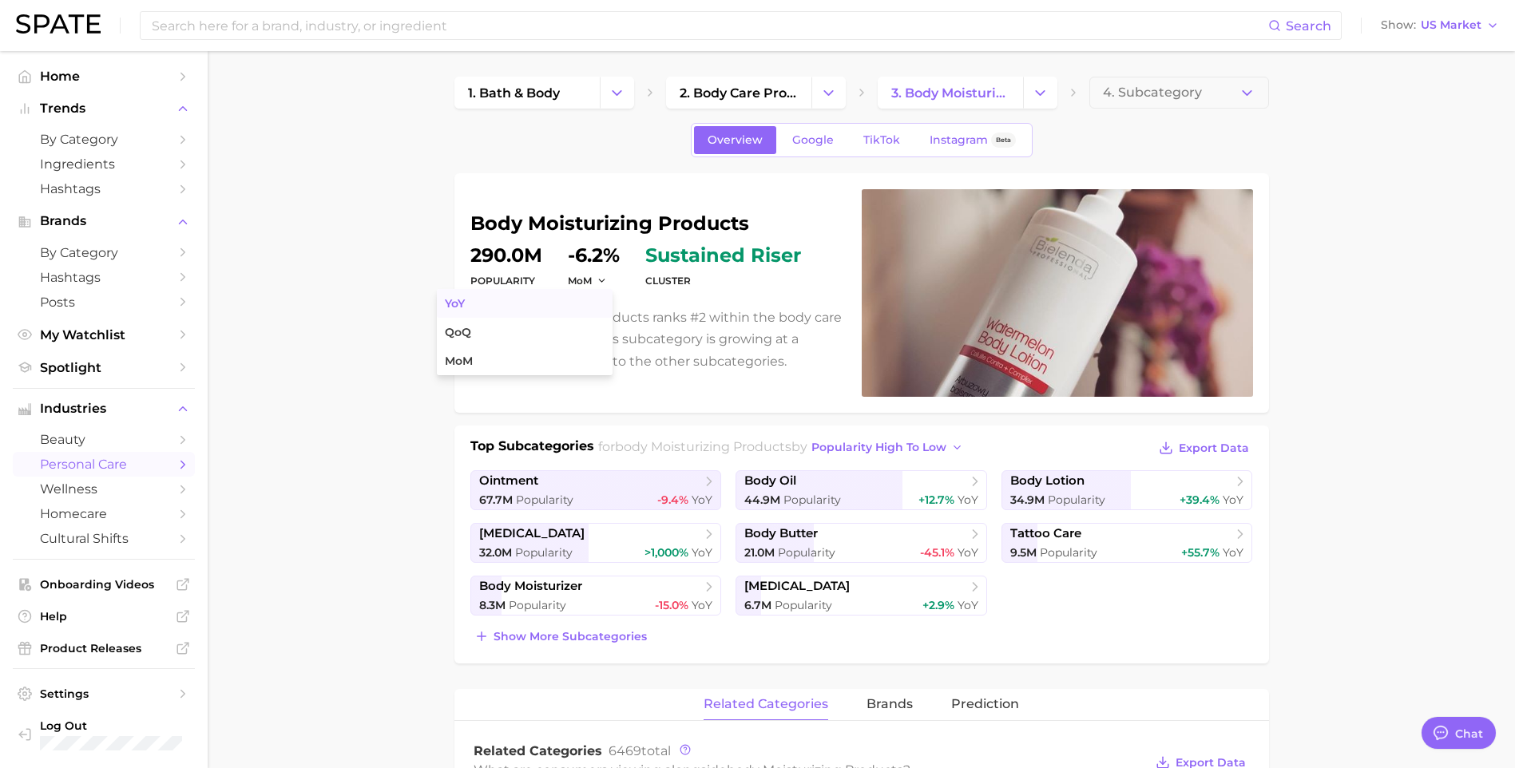
click at [519, 314] on button "YoY" at bounding box center [525, 303] width 176 height 29
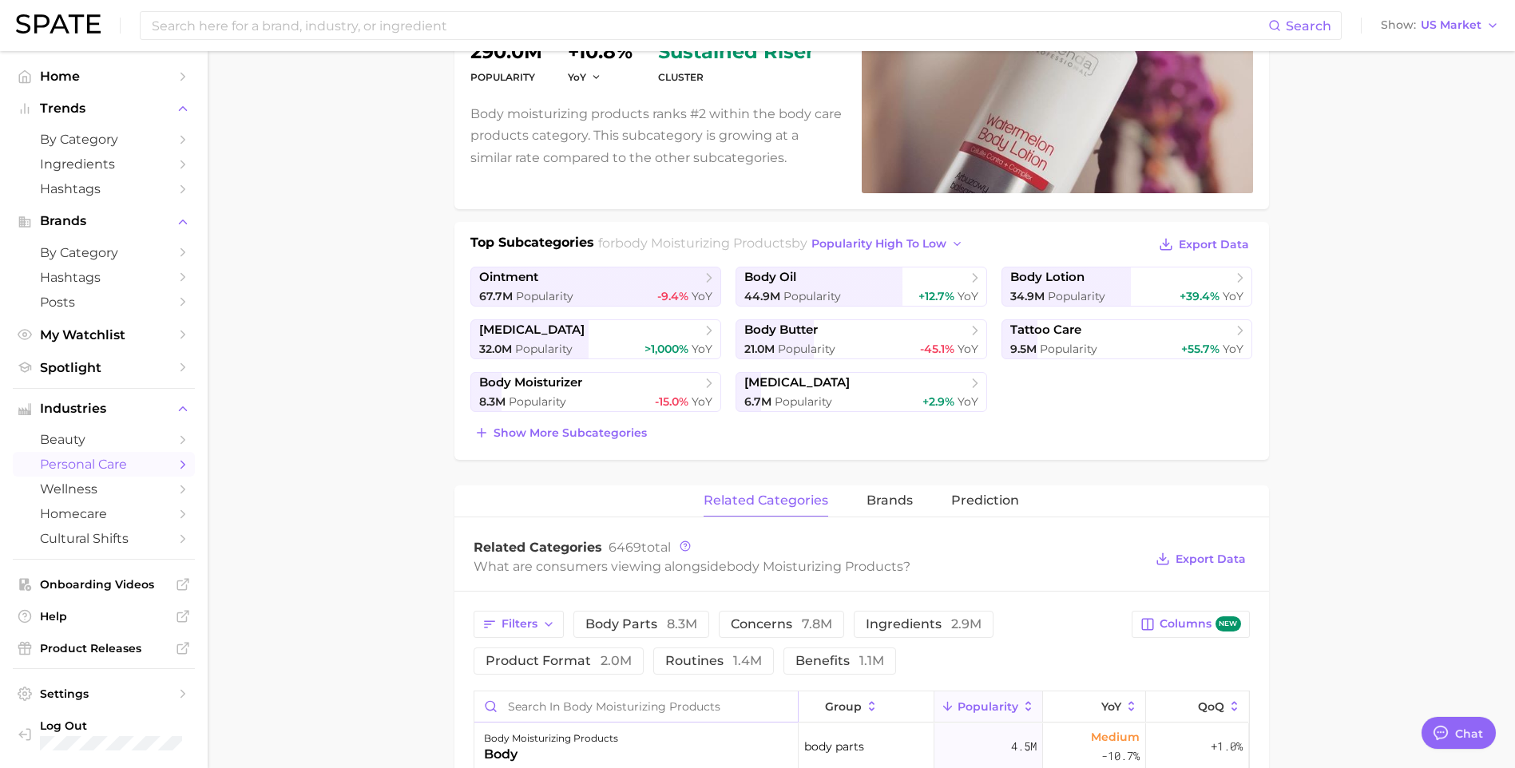
scroll to position [479, 0]
